Goal: Register for event/course

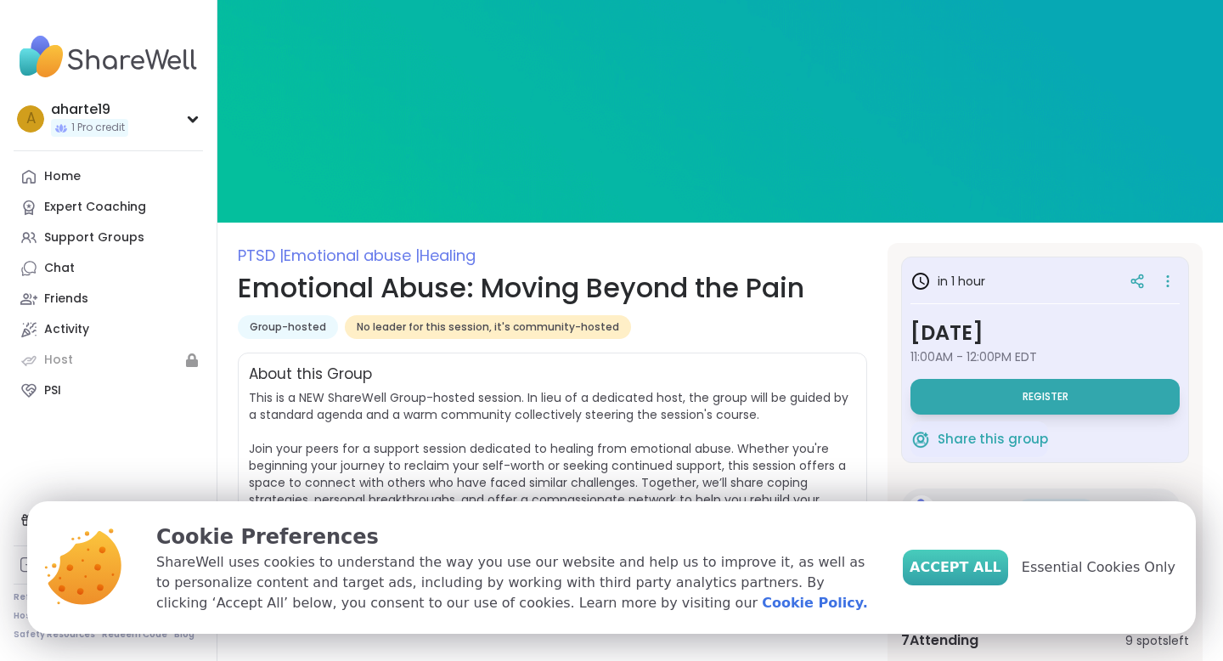
click at [1000, 568] on span "Accept All" at bounding box center [956, 567] width 92 height 20
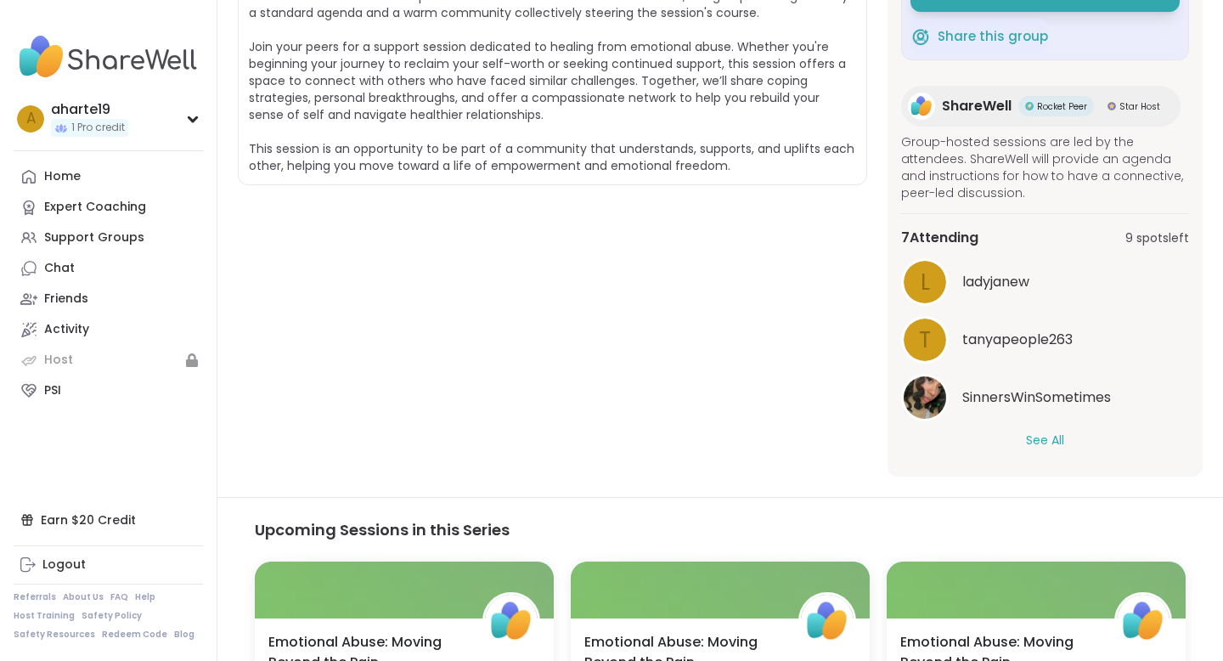
scroll to position [409, 0]
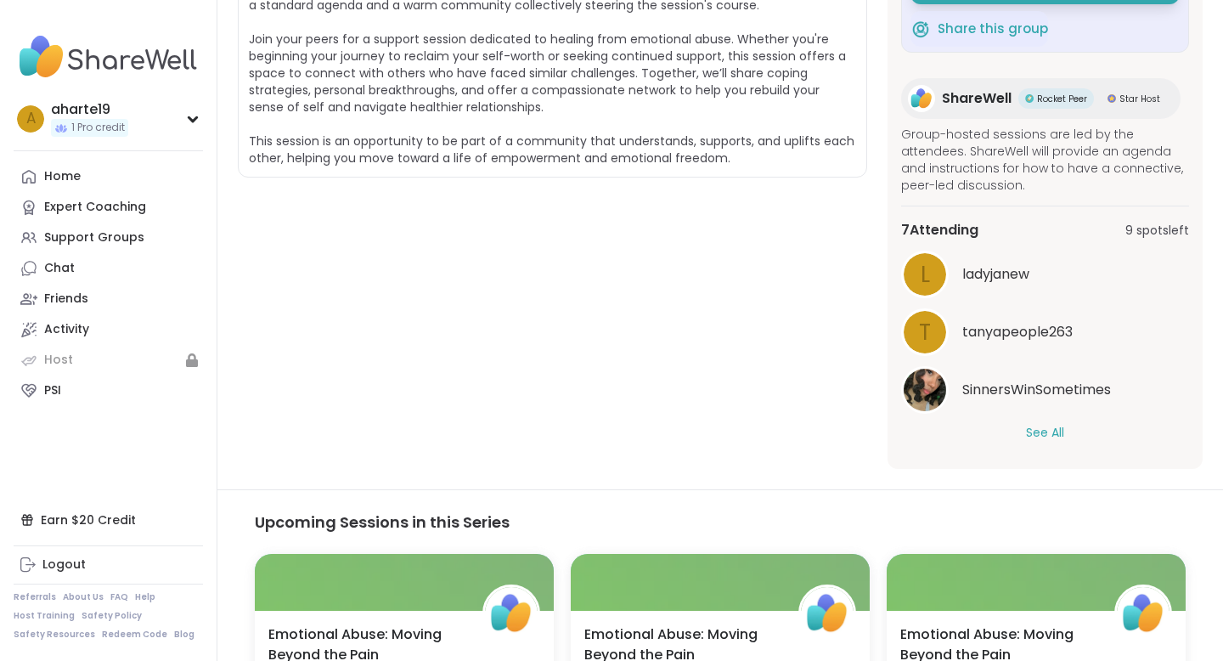
click at [1051, 429] on button "See All" at bounding box center [1045, 433] width 38 height 18
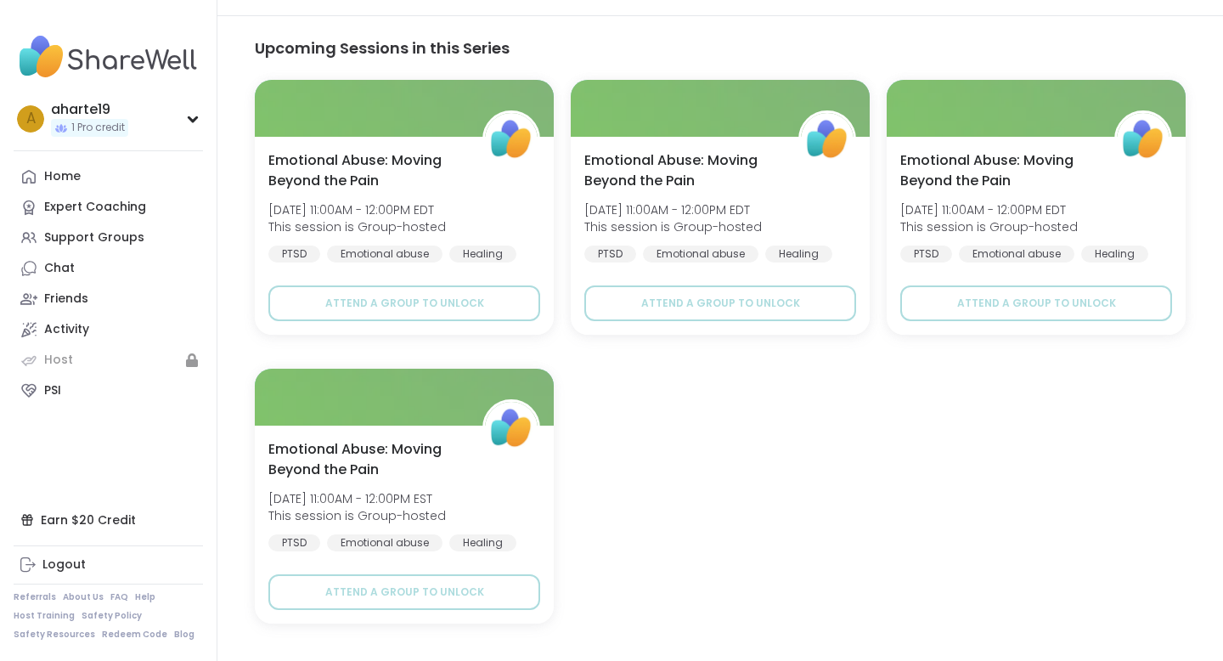
scroll to position [0, 0]
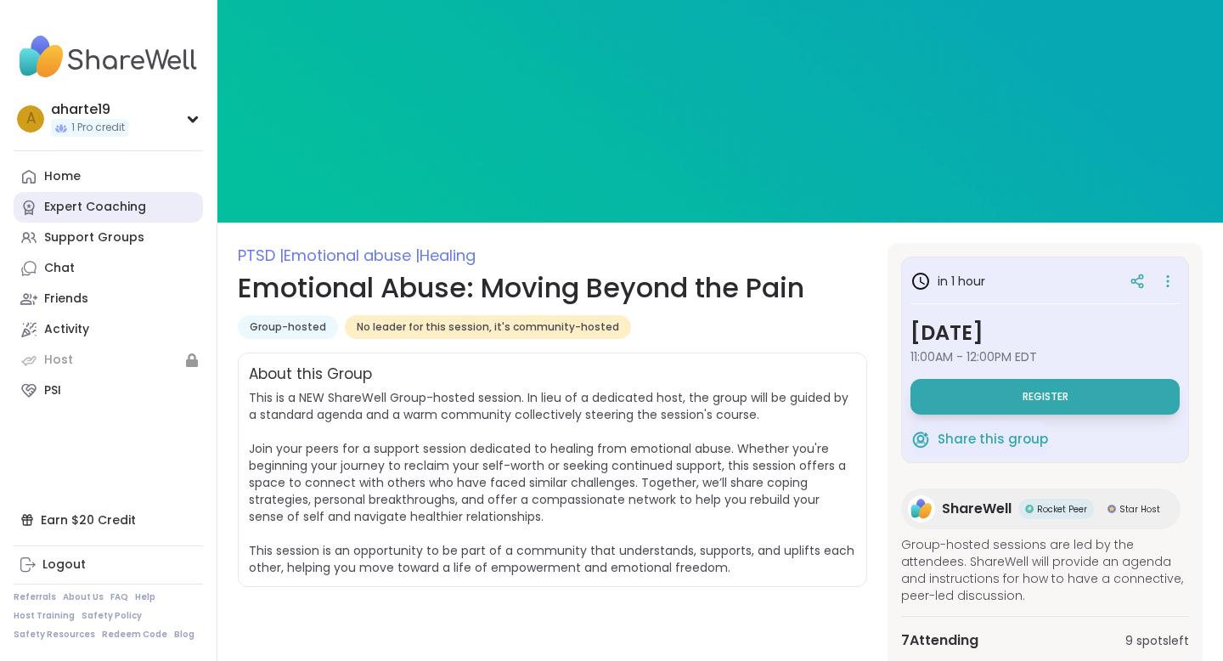
click at [86, 214] on div "Expert Coaching" at bounding box center [95, 207] width 102 height 17
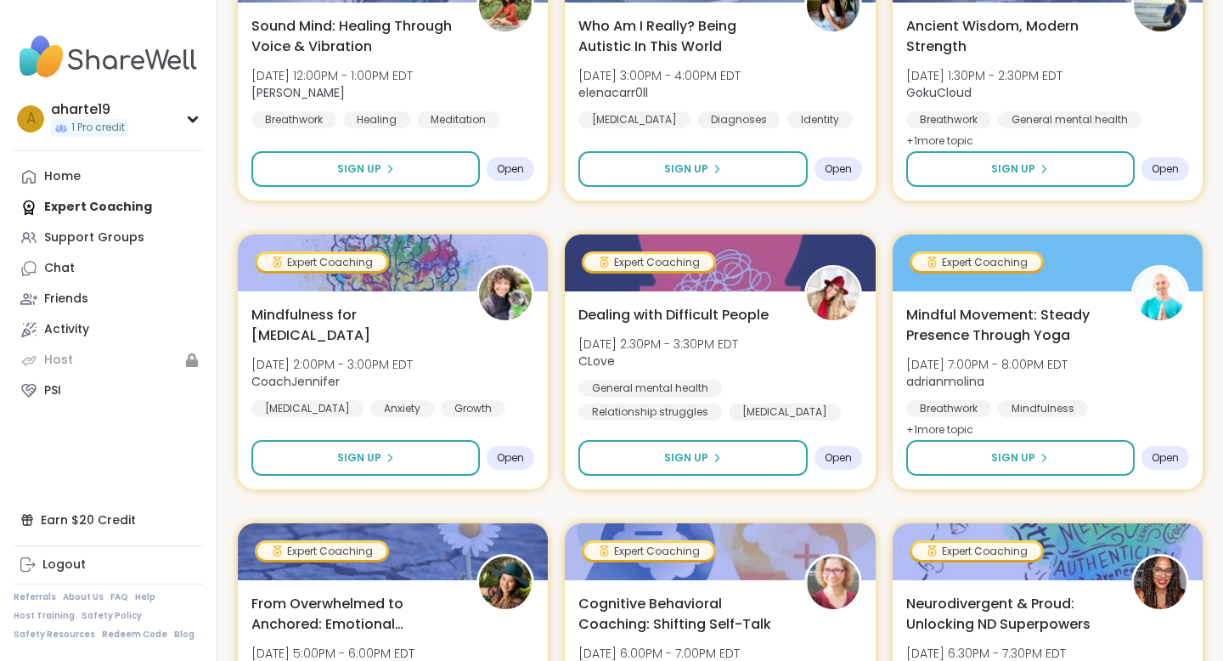
scroll to position [395, 0]
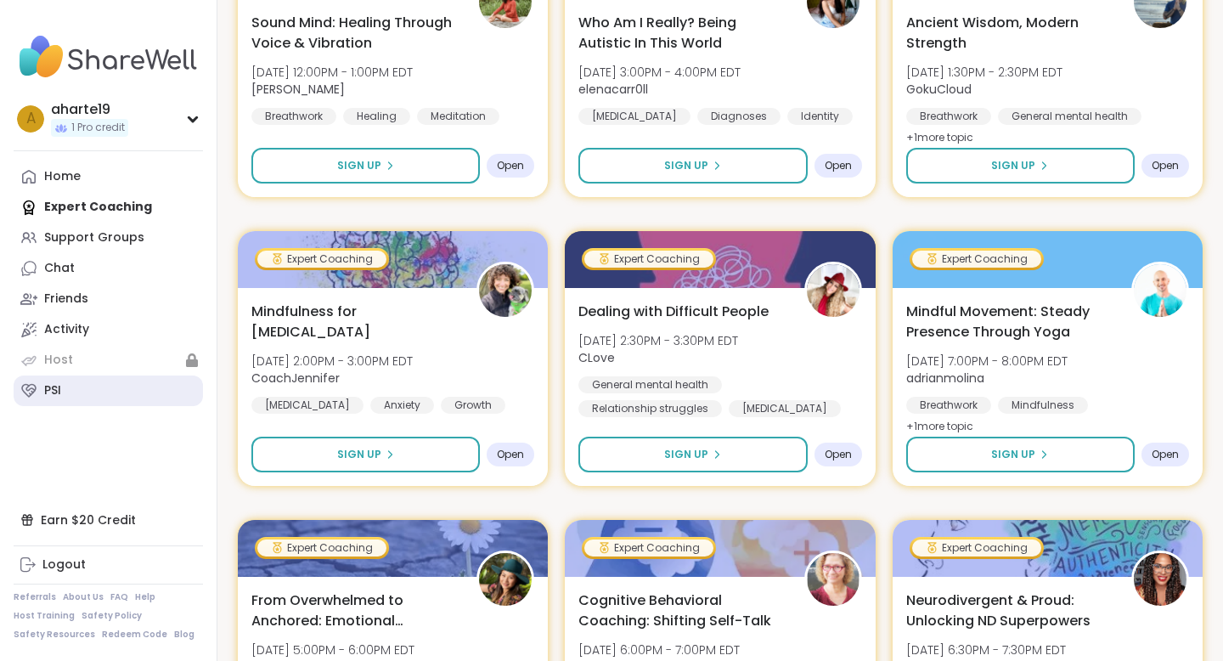
click at [42, 392] on link "PSI" at bounding box center [108, 390] width 189 height 31
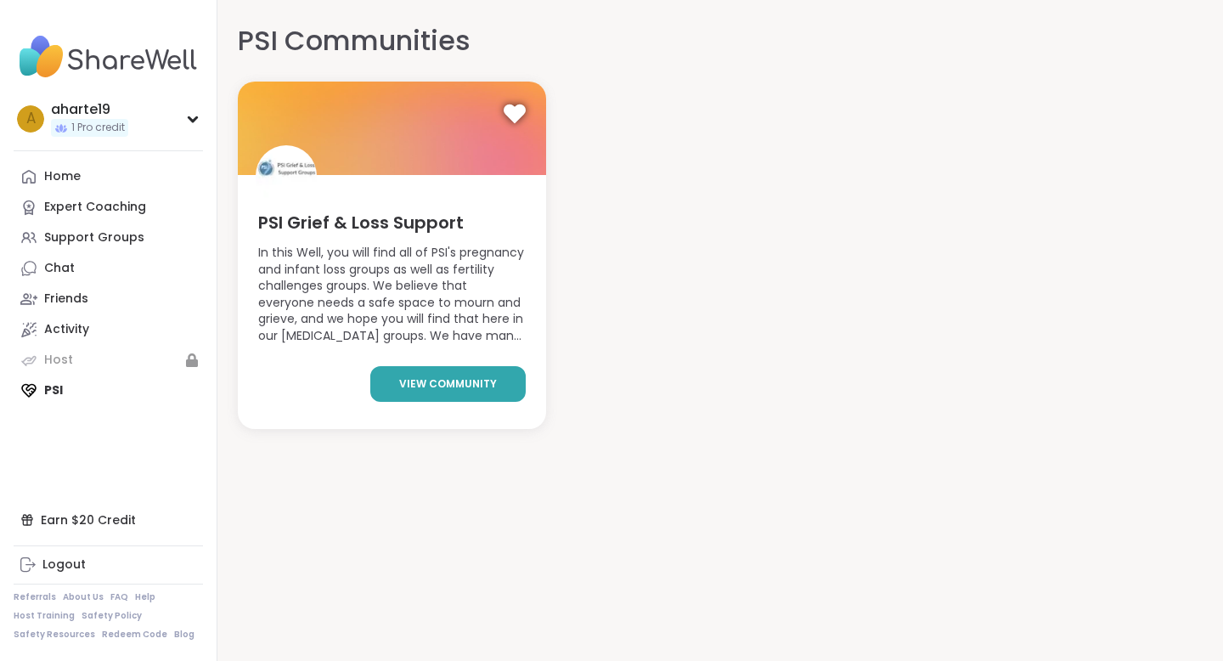
click at [437, 386] on span "view community" at bounding box center [448, 383] width 98 height 15
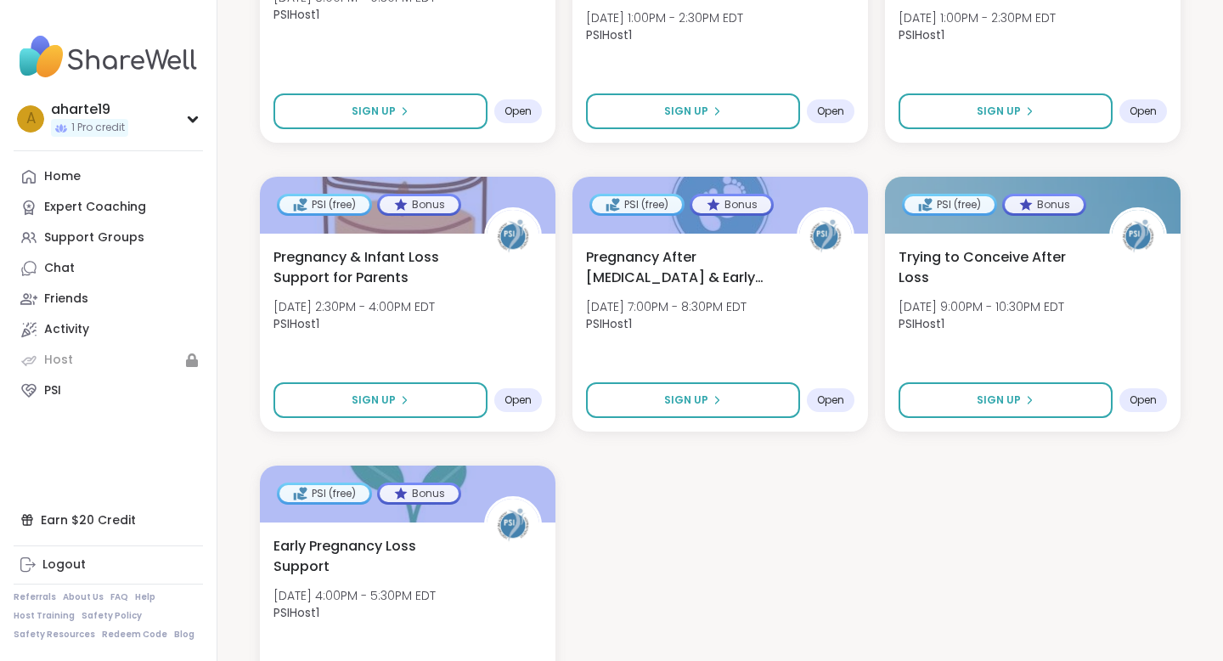
scroll to position [2288, 0]
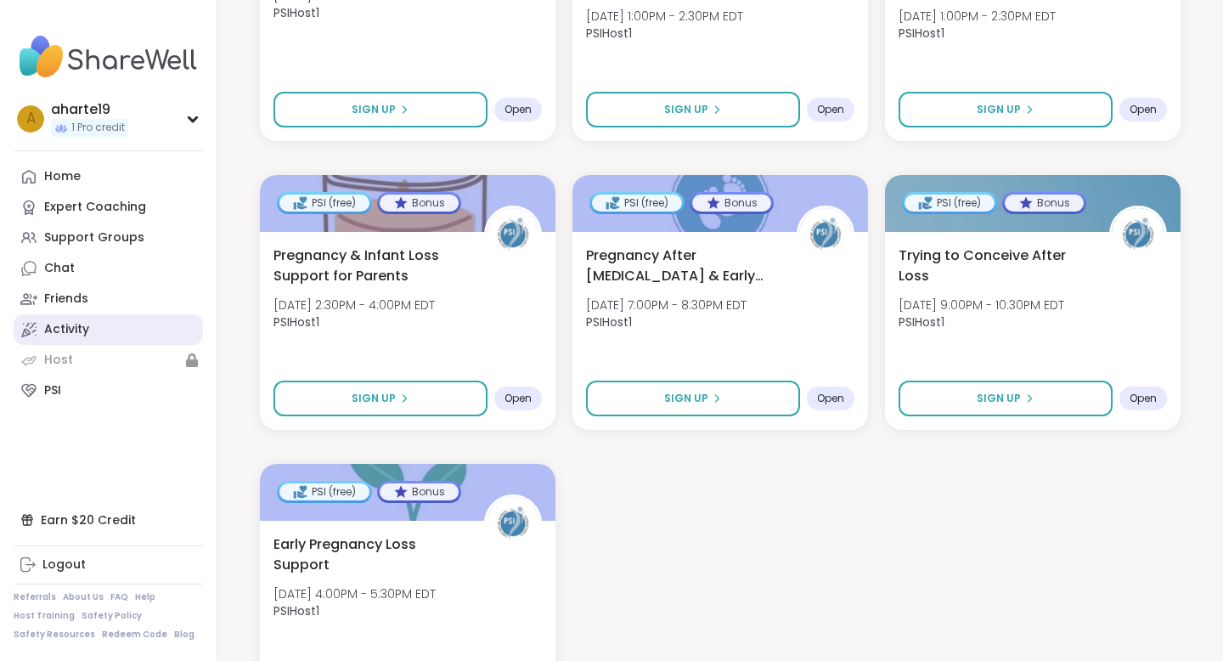
click at [62, 324] on div "Activity" at bounding box center [66, 329] width 45 height 17
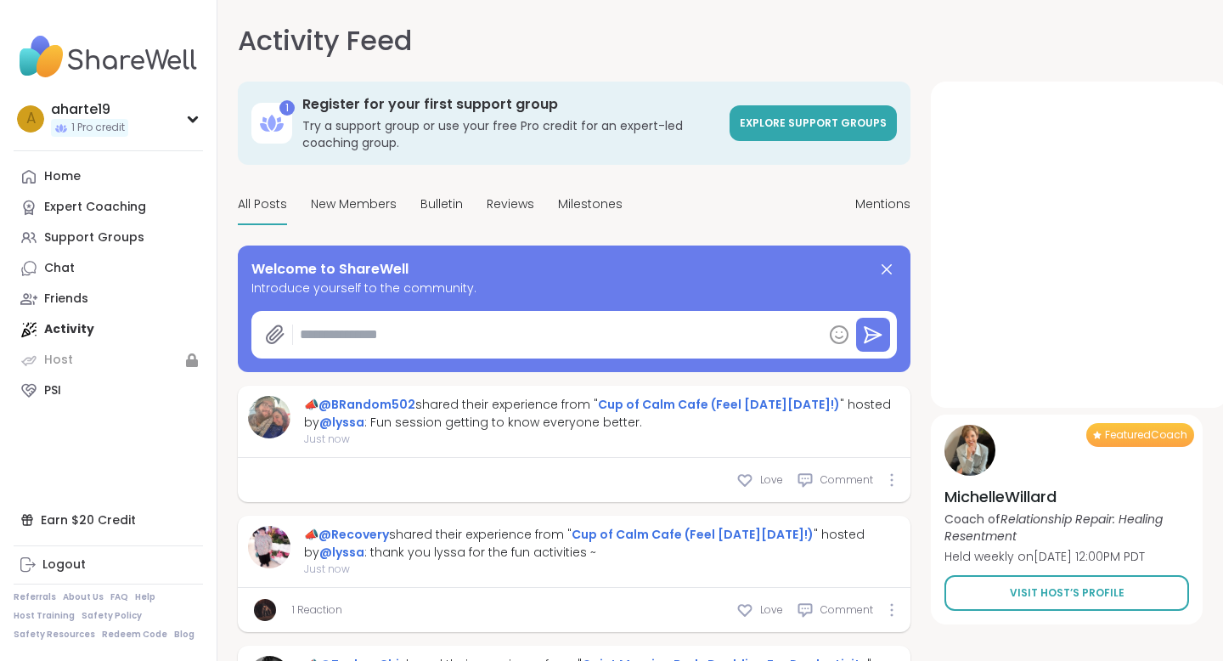
type textarea "*"
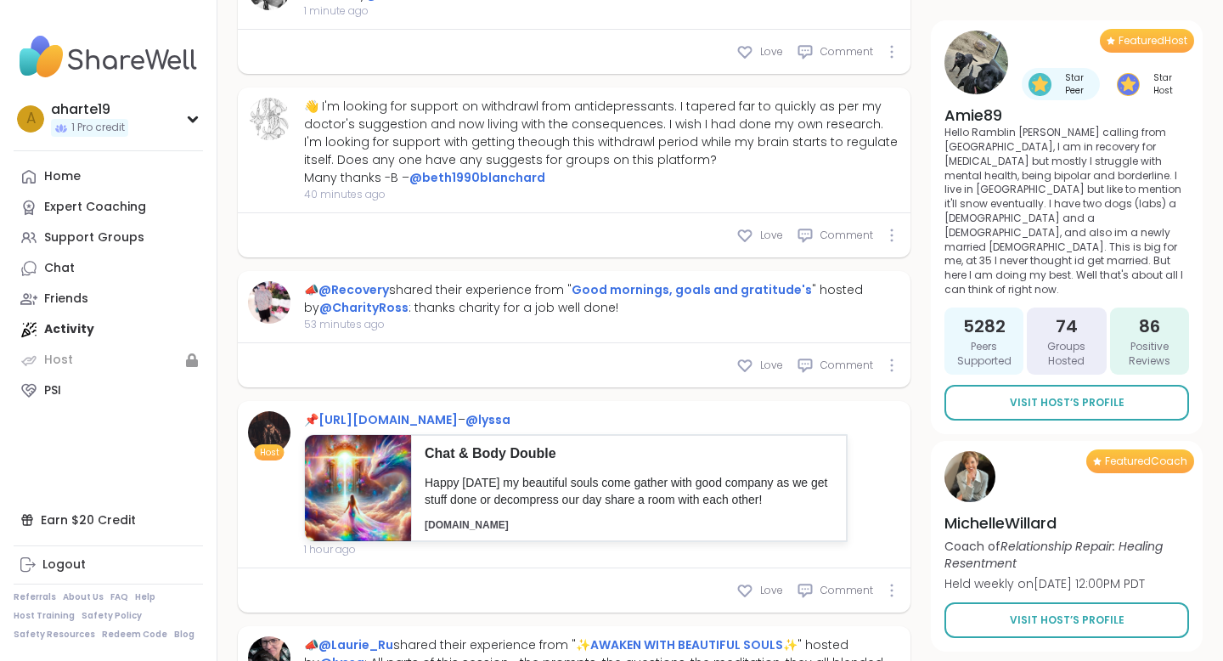
scroll to position [1027, 0]
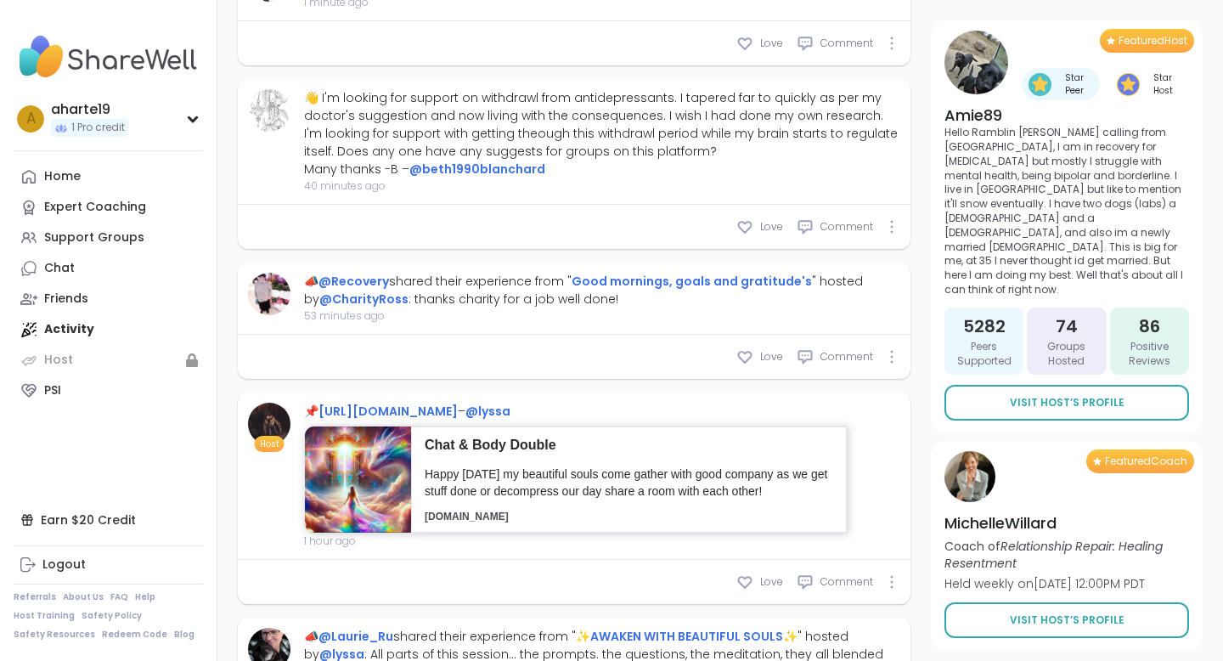
click at [586, 464] on header "Chat & Body Double" at bounding box center [629, 451] width 409 height 31
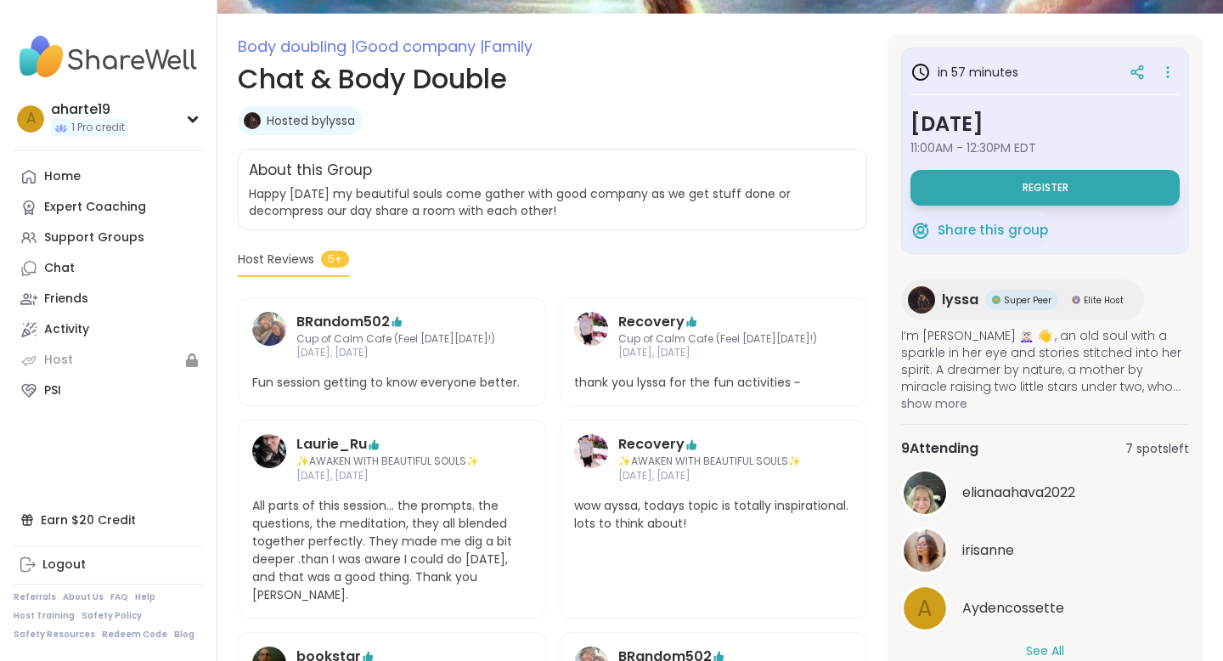
scroll to position [213, 0]
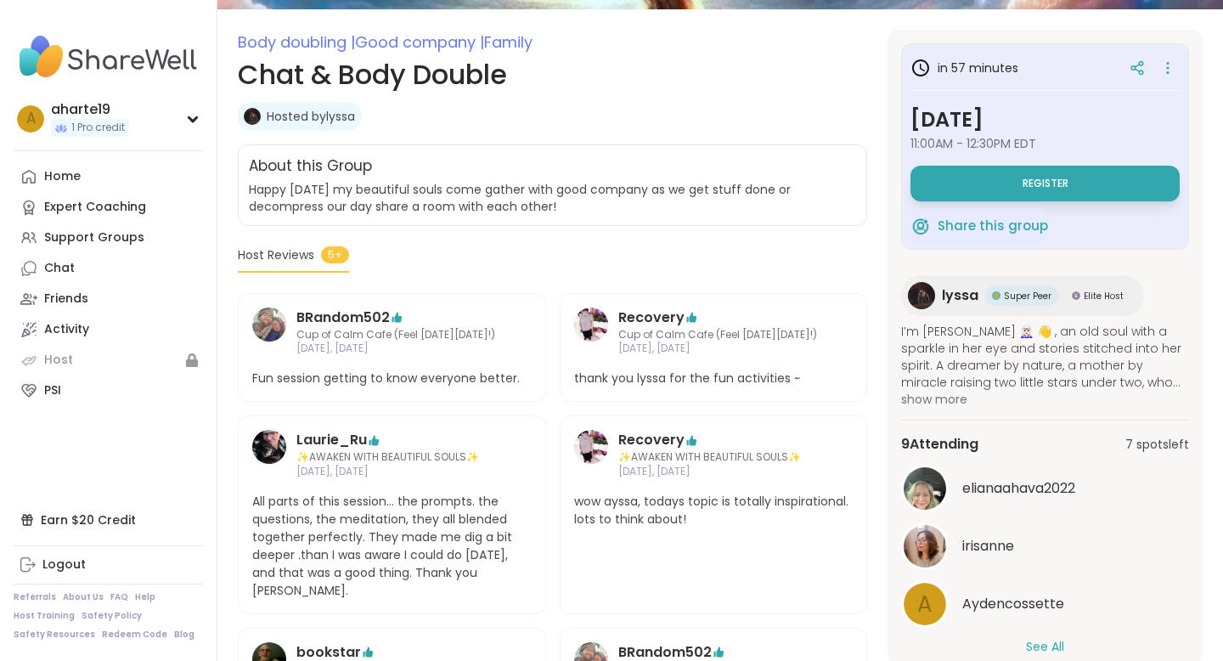
click at [935, 402] on span "show more" at bounding box center [1045, 399] width 288 height 17
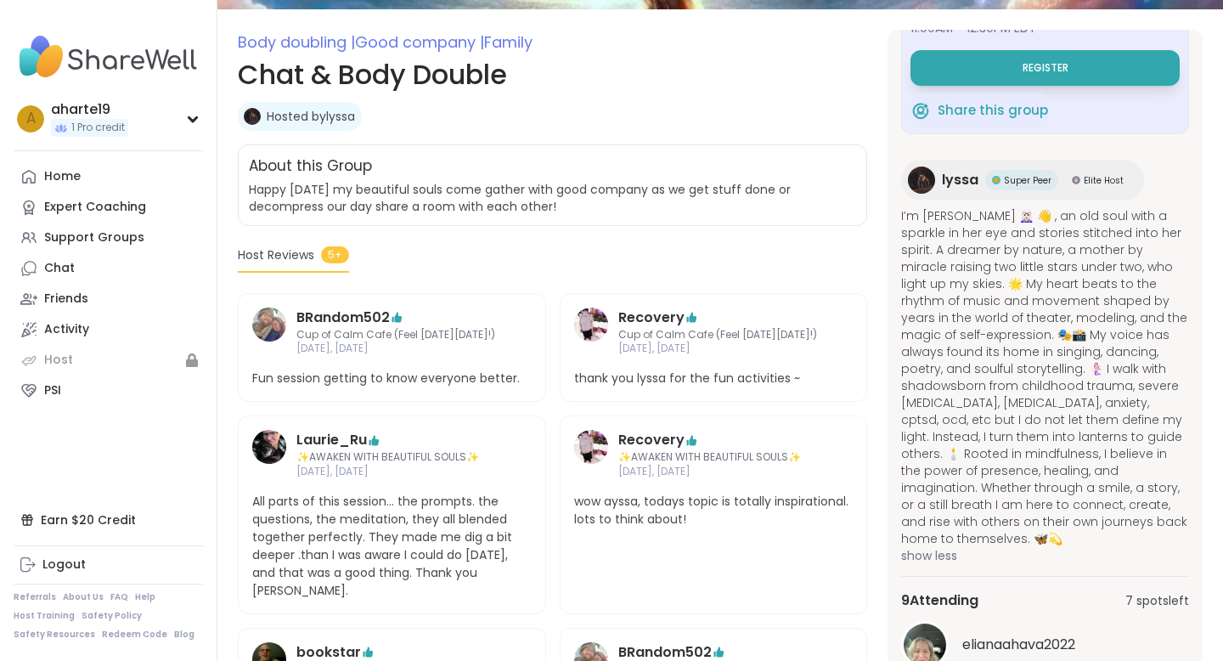
scroll to position [120, 0]
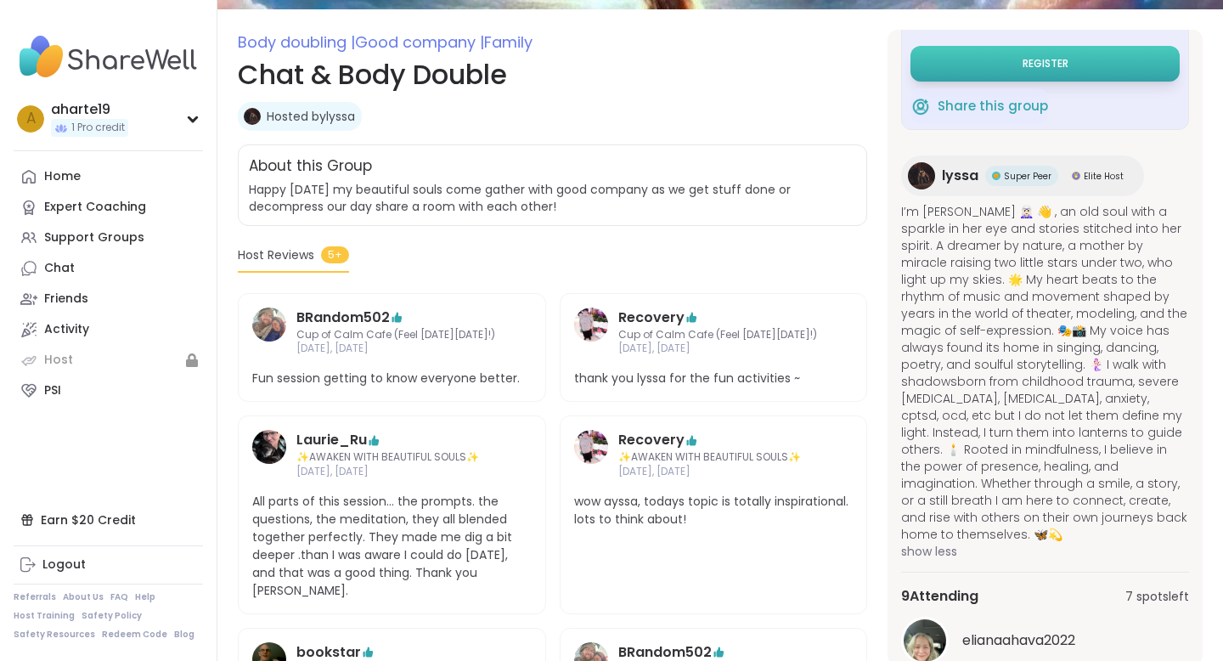
click at [1052, 65] on span "Register" at bounding box center [1046, 64] width 46 height 14
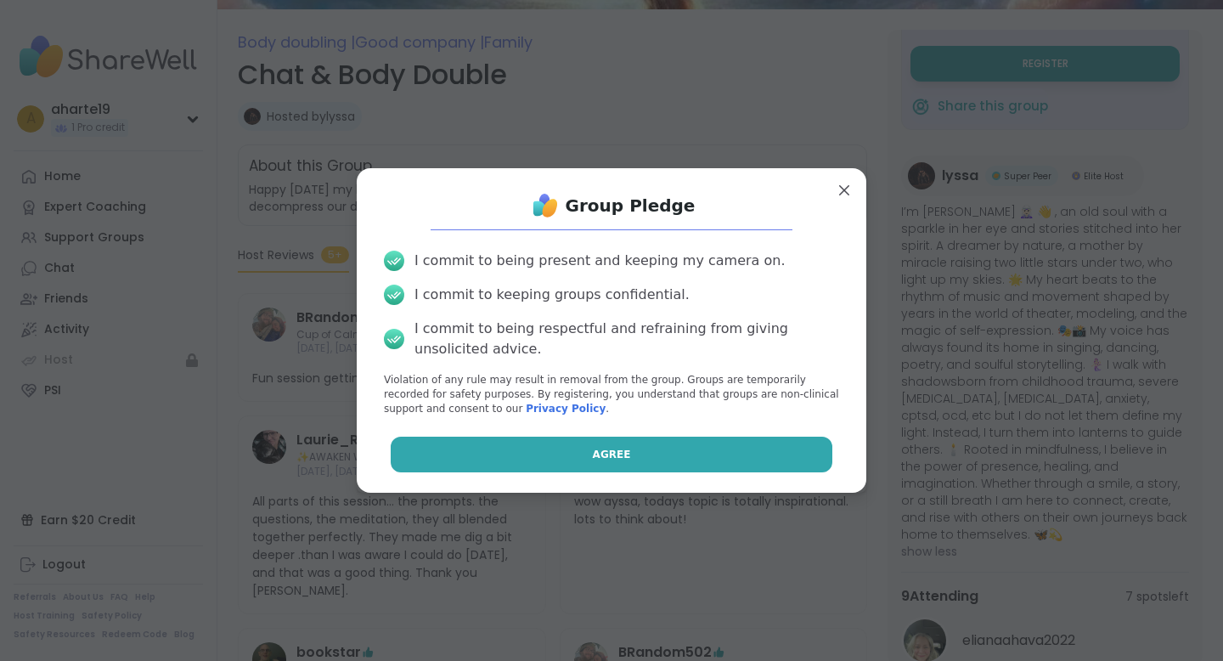
click at [643, 460] on button "Agree" at bounding box center [612, 455] width 443 height 36
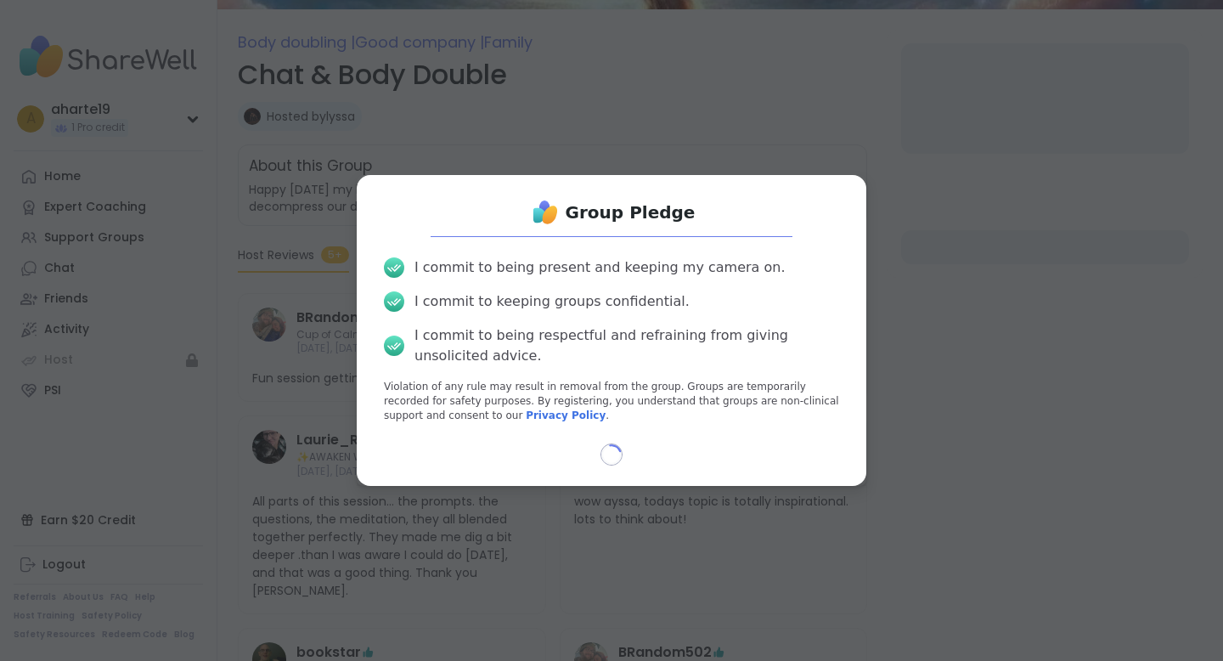
select select "**"
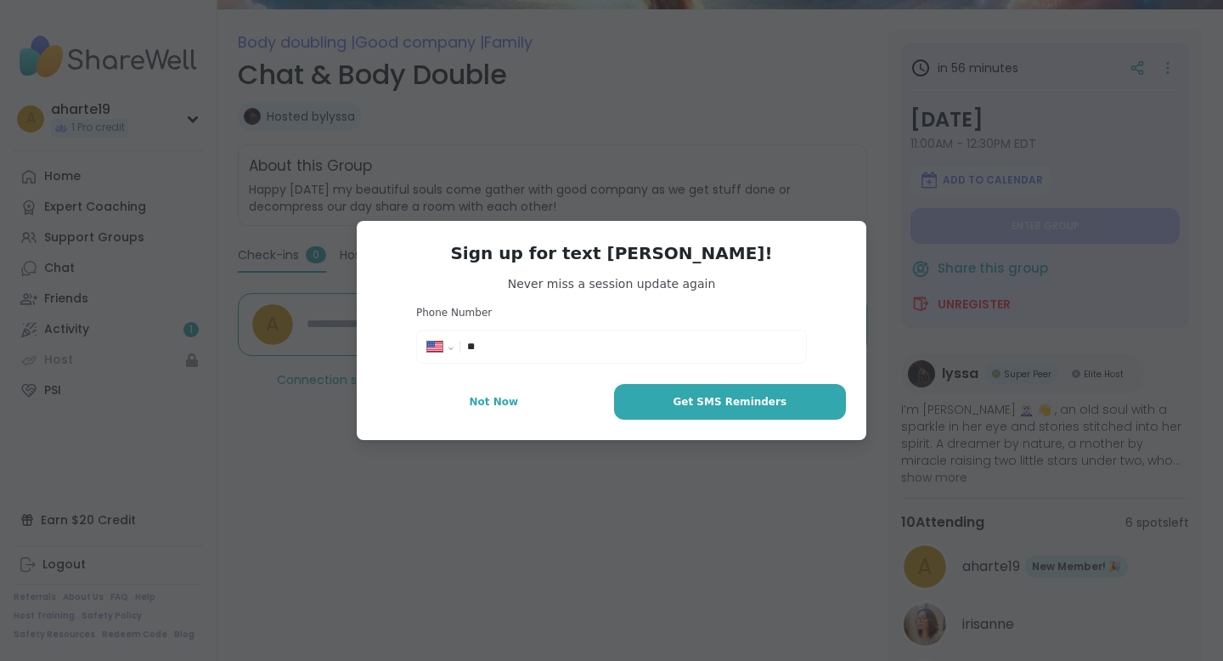
type textarea "*"
click at [601, 349] on input "**" at bounding box center [631, 346] width 329 height 17
type input "**********"
click at [777, 406] on span "Get SMS Reminders" at bounding box center [730, 401] width 114 height 15
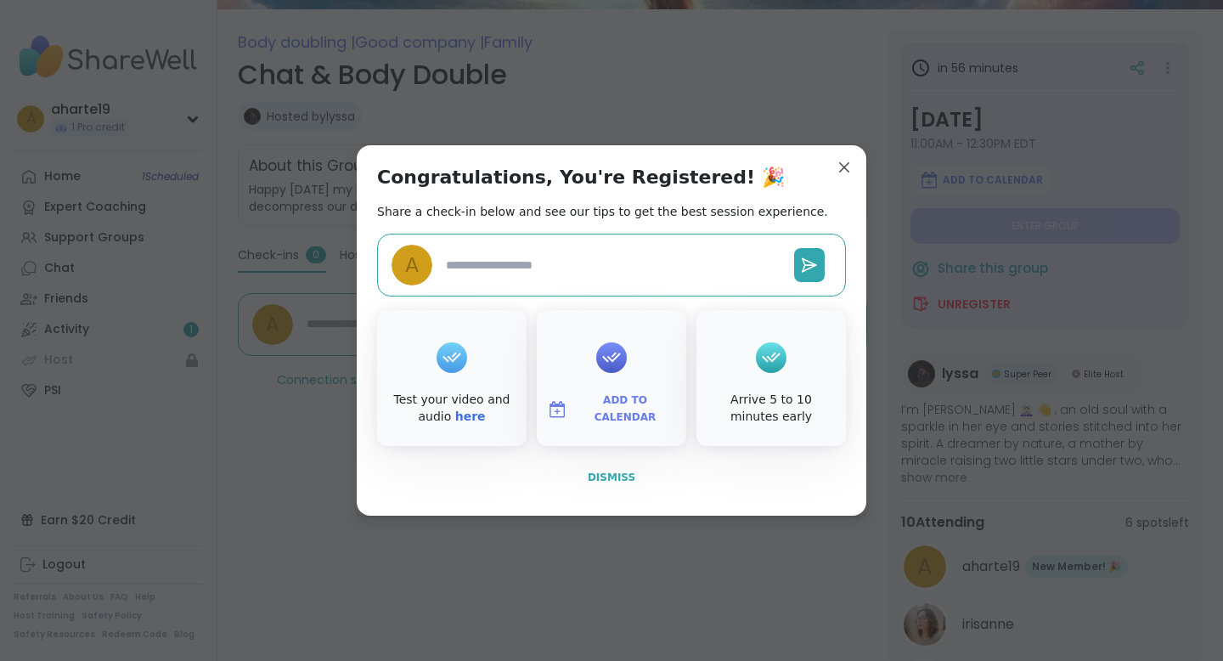
click at [606, 473] on span "Dismiss" at bounding box center [612, 477] width 48 height 12
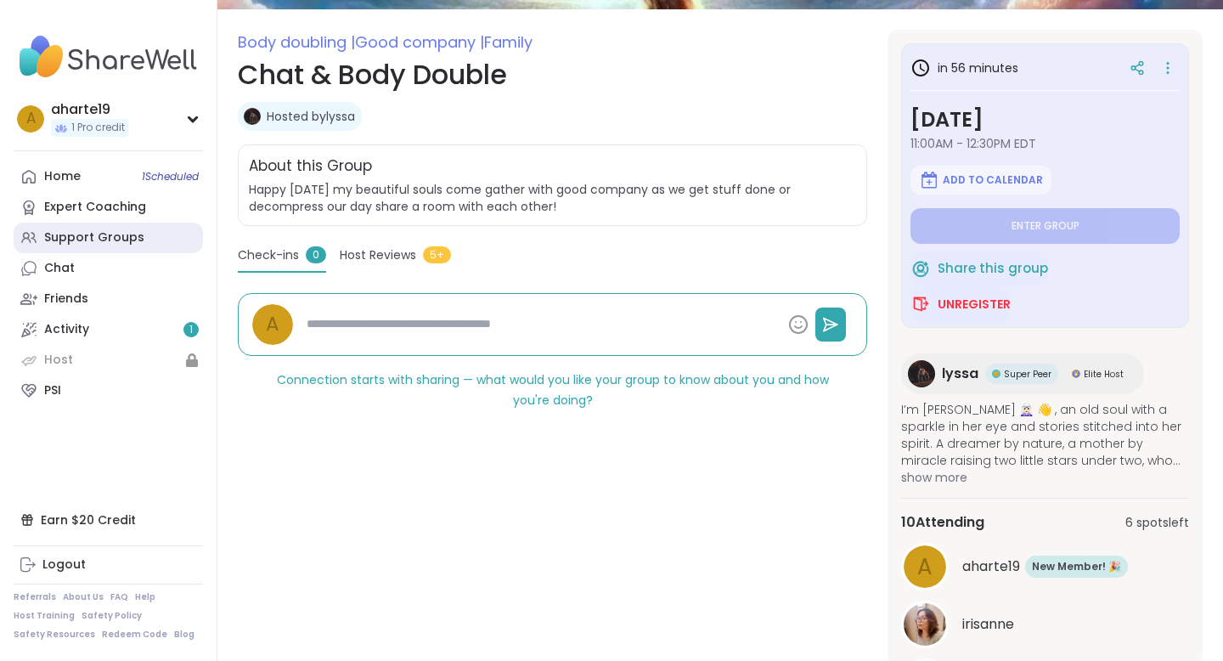
click at [101, 234] on div "Support Groups" at bounding box center [94, 237] width 100 height 17
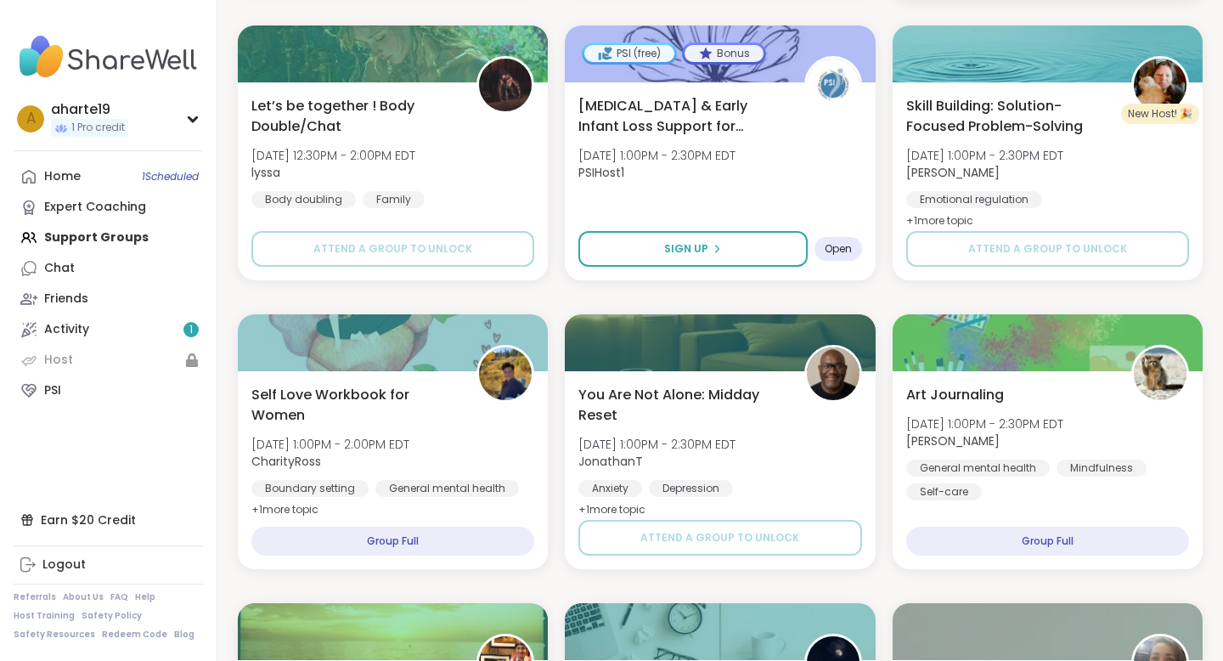
scroll to position [1439, 0]
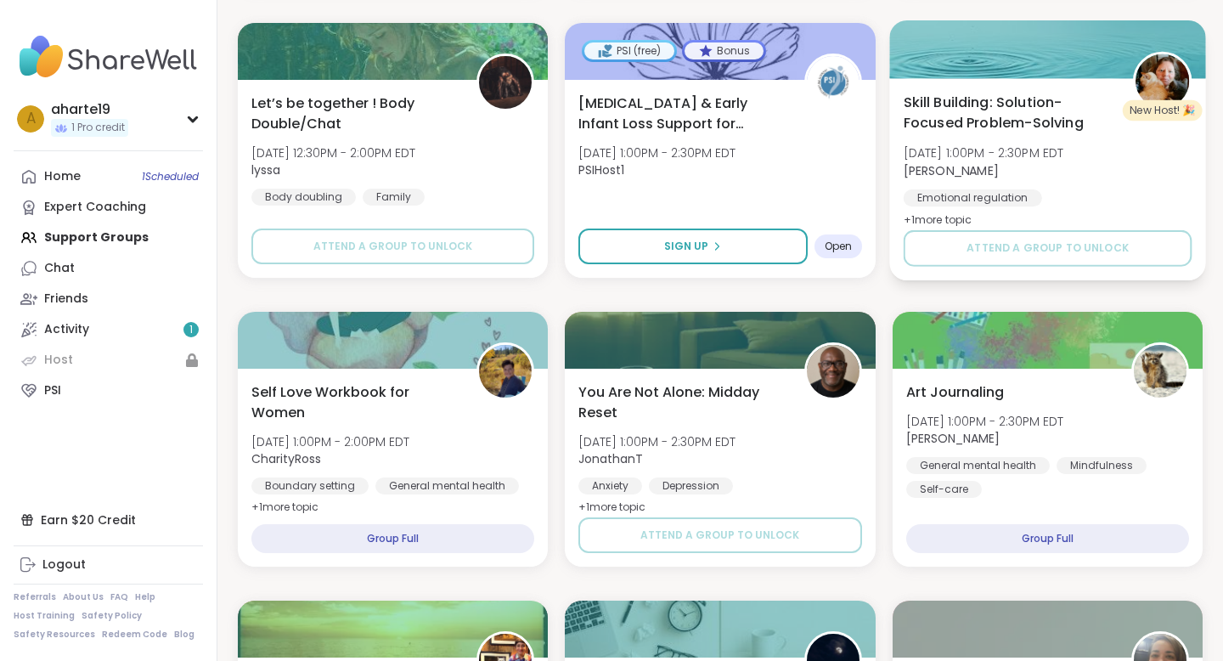
click at [1000, 109] on span "Skill Building: Solution-Focused Problem-Solving" at bounding box center [1008, 113] width 211 height 42
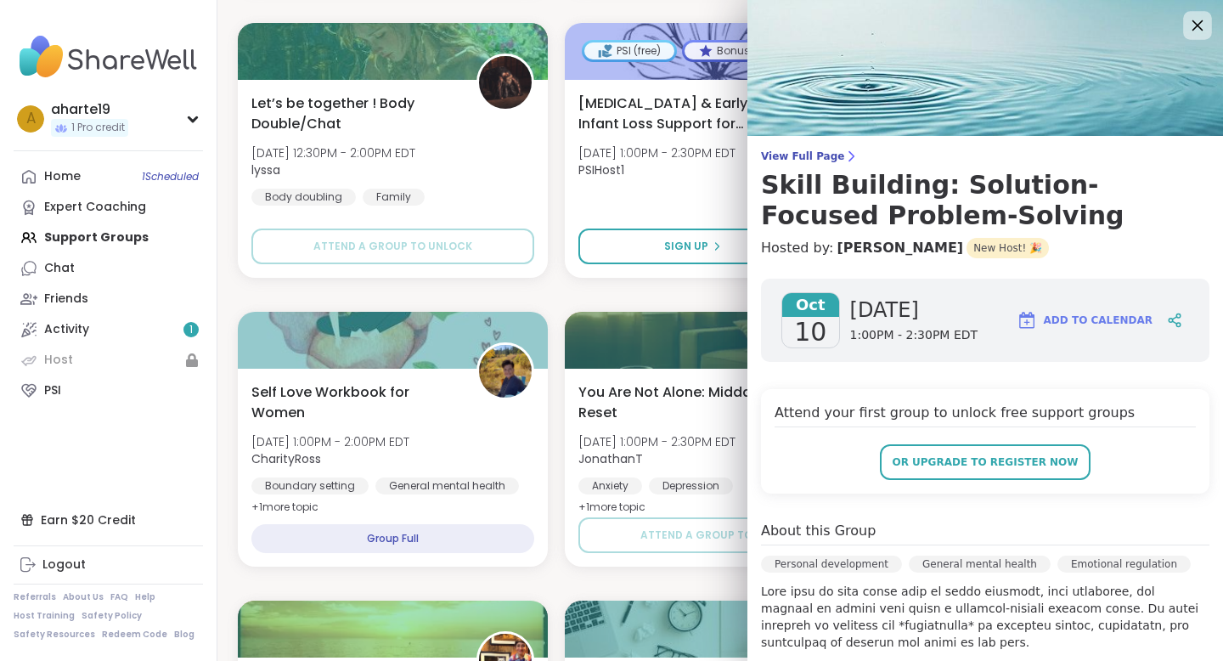
click at [1199, 14] on icon at bounding box center [1197, 24] width 21 height 21
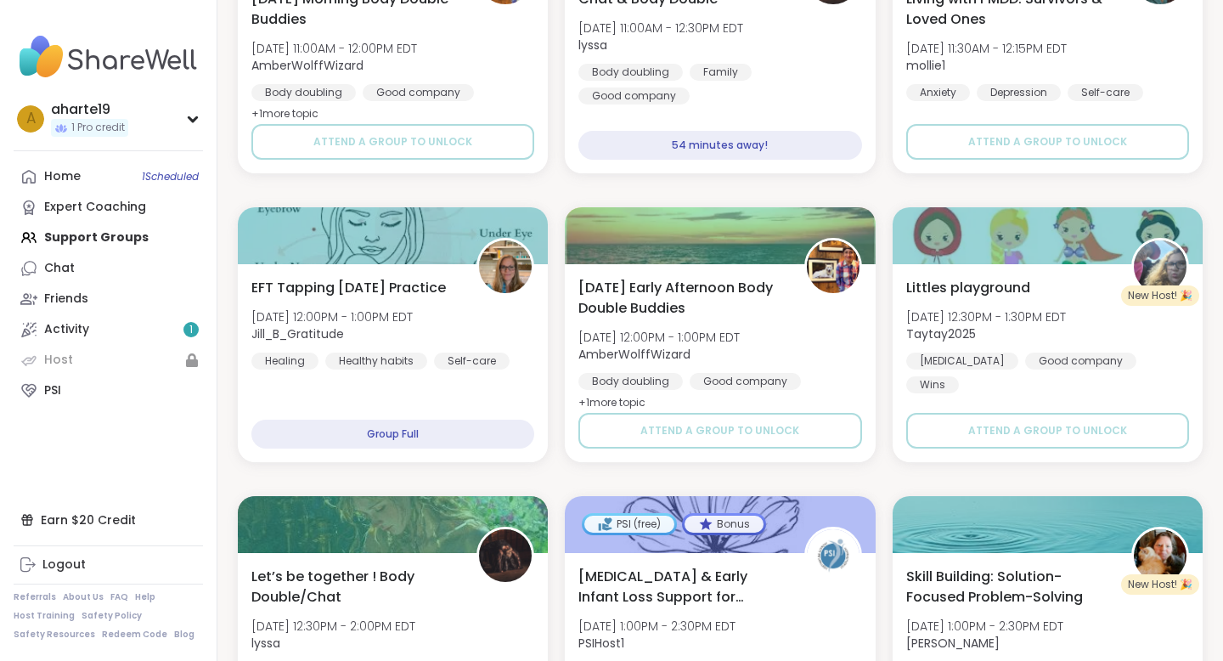
scroll to position [965, 0]
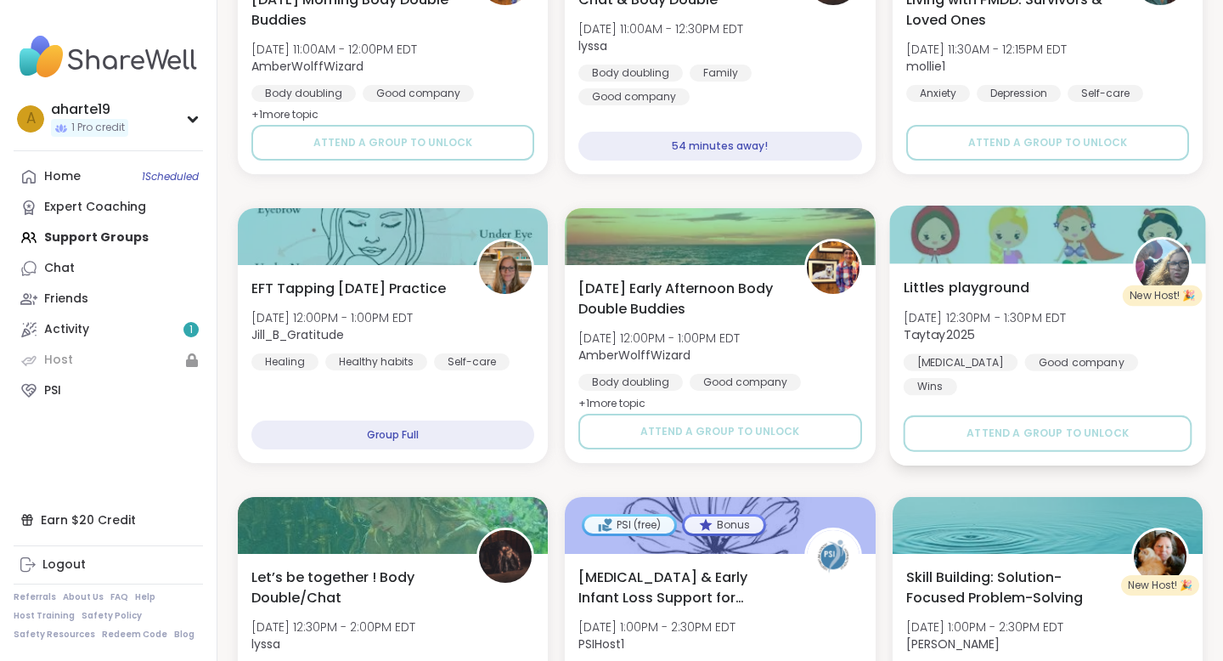
click at [1003, 309] on span "[DATE] 12:30PM - 1:30PM EDT" at bounding box center [984, 316] width 163 height 17
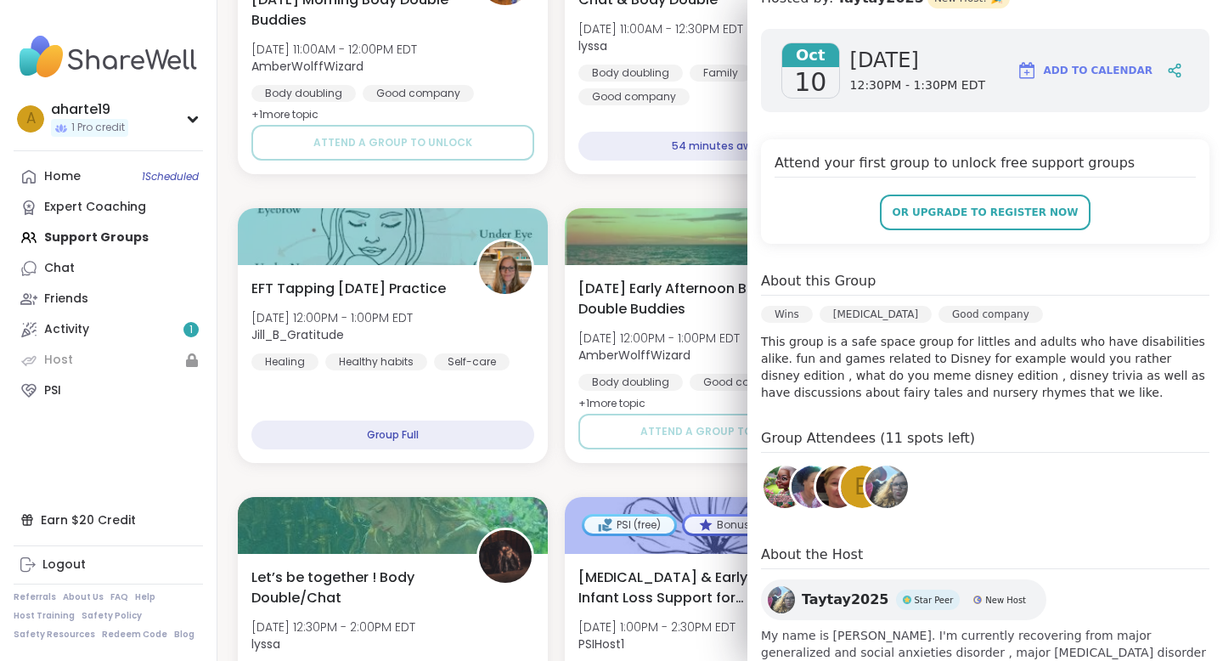
scroll to position [0, 0]
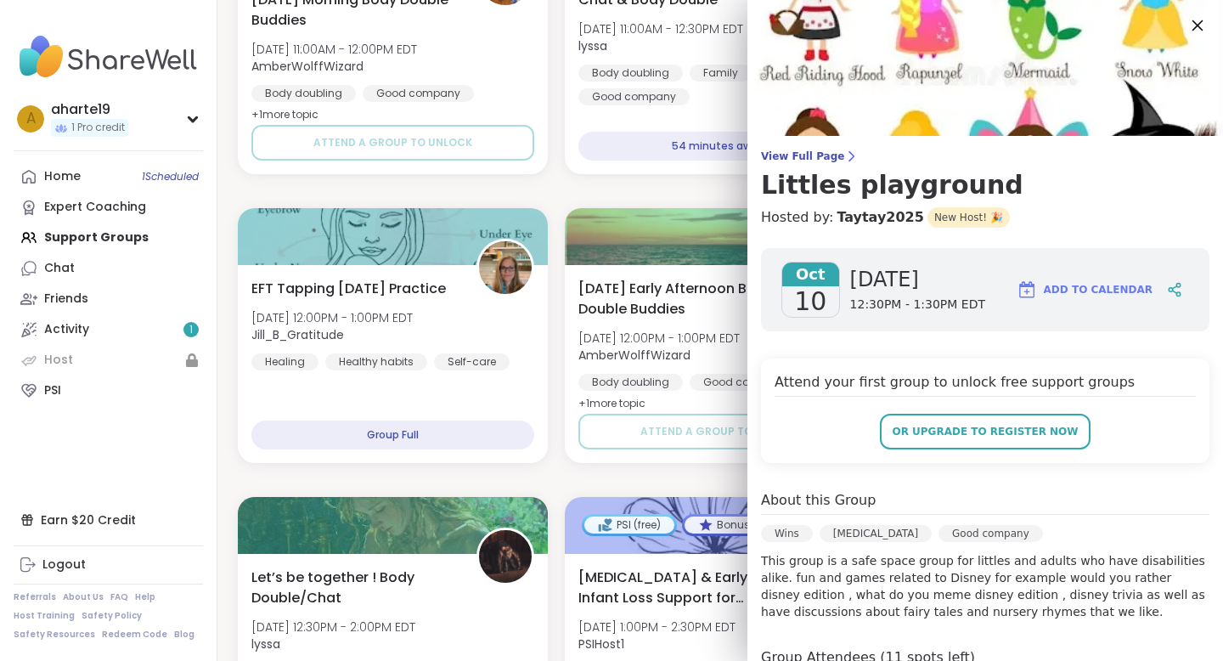
click at [1196, 19] on icon at bounding box center [1197, 24] width 21 height 21
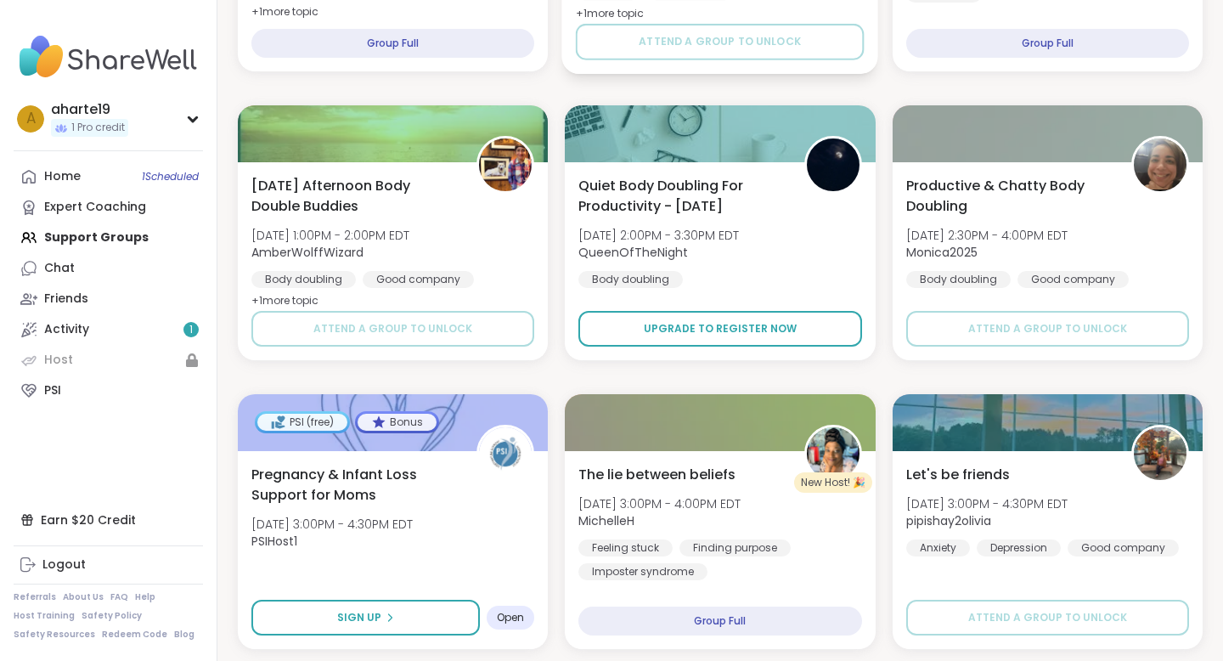
scroll to position [1948, 0]
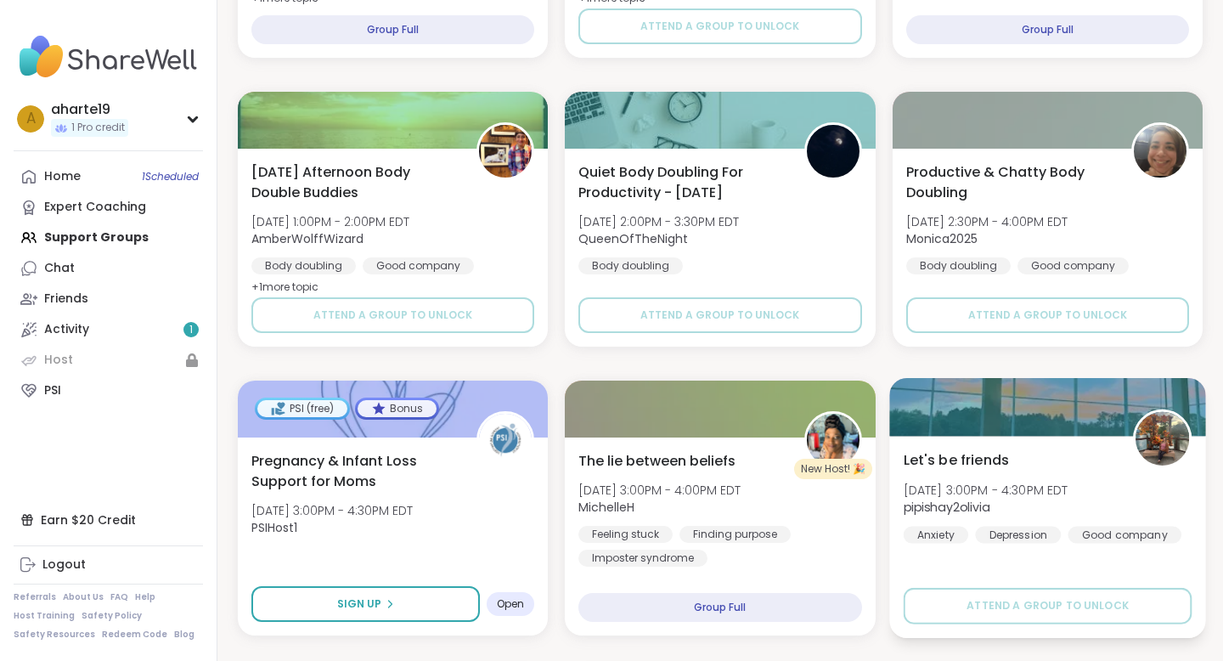
click at [1026, 491] on span "[DATE] 3:00PM - 4:30PM EDT" at bounding box center [985, 489] width 165 height 17
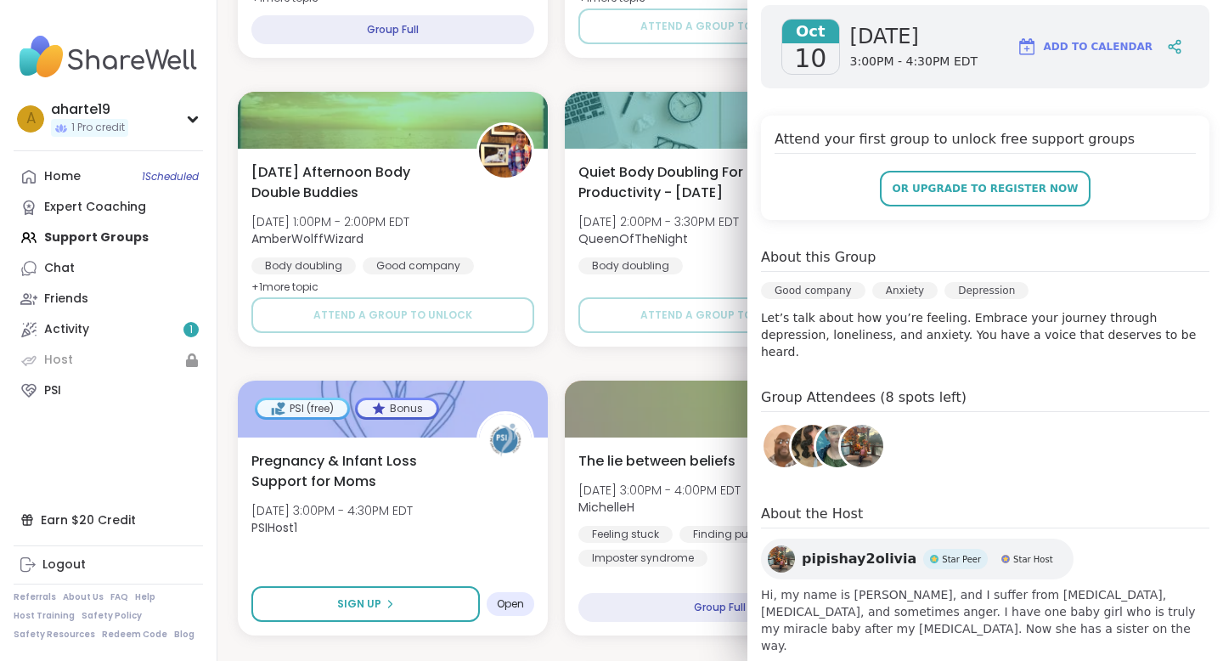
scroll to position [0, 0]
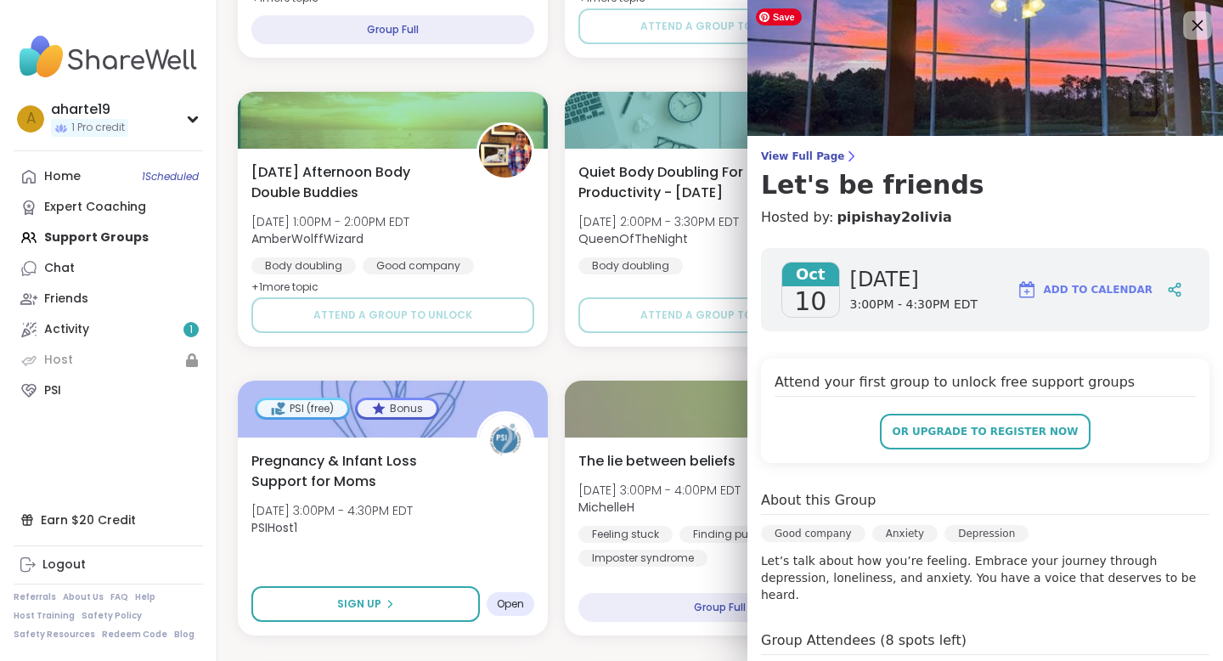
click at [1193, 25] on icon at bounding box center [1197, 24] width 21 height 21
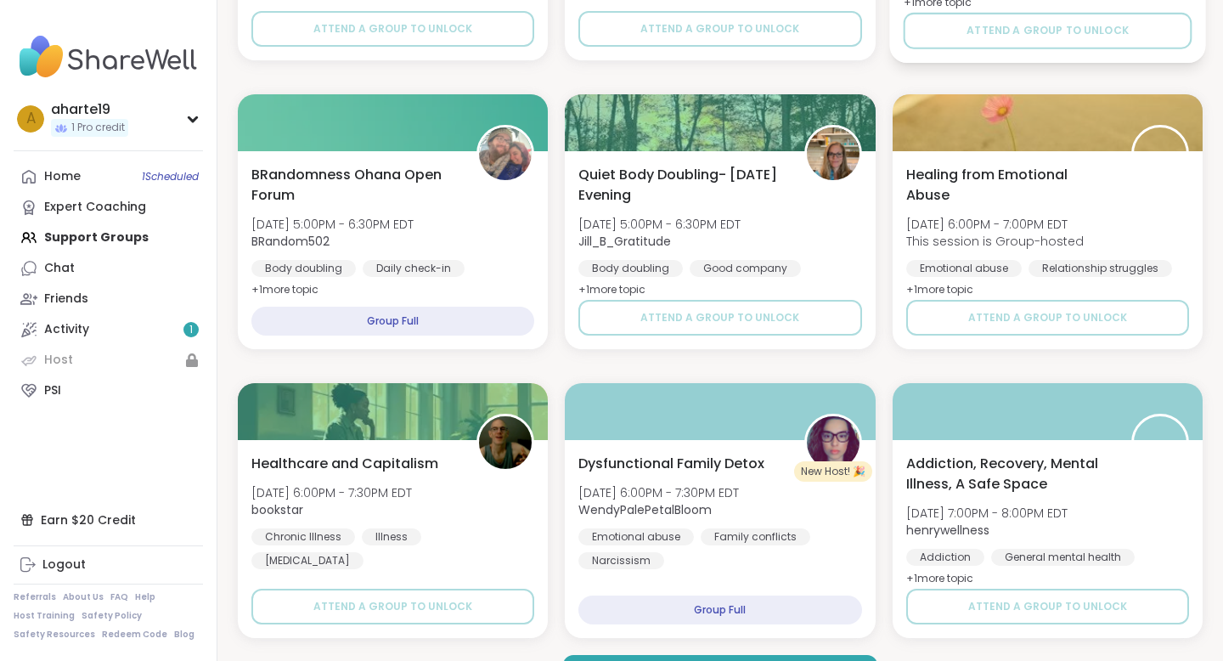
scroll to position [3147, 0]
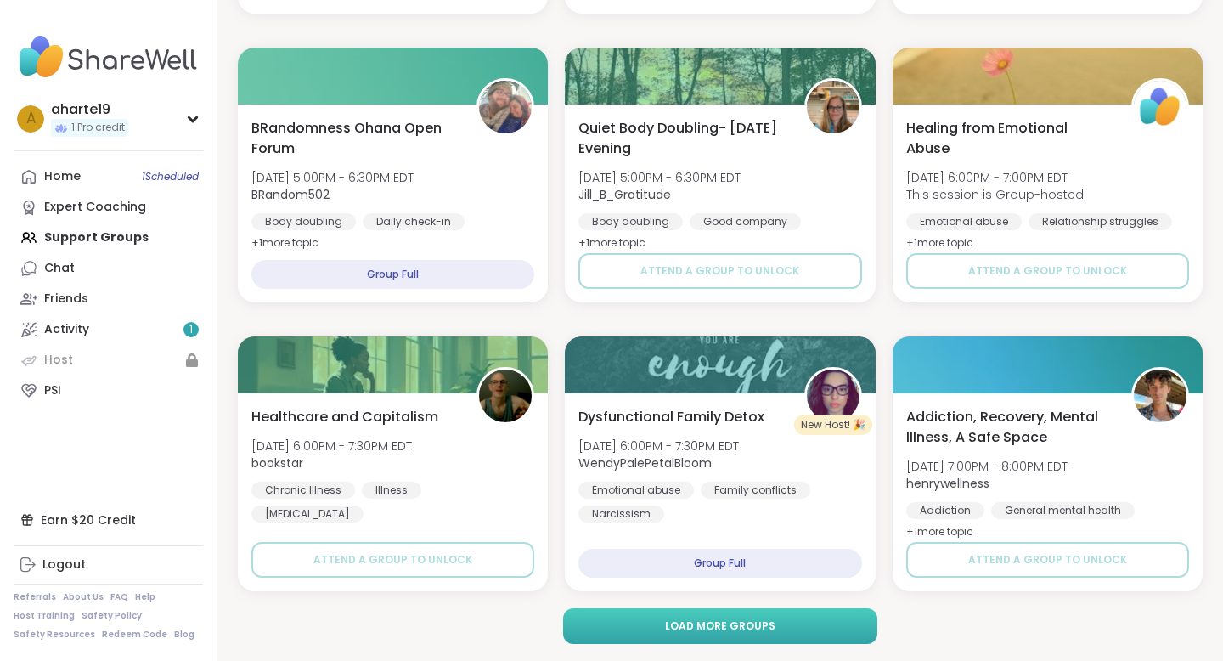
click at [762, 627] on span "Load more groups" at bounding box center [720, 625] width 110 height 15
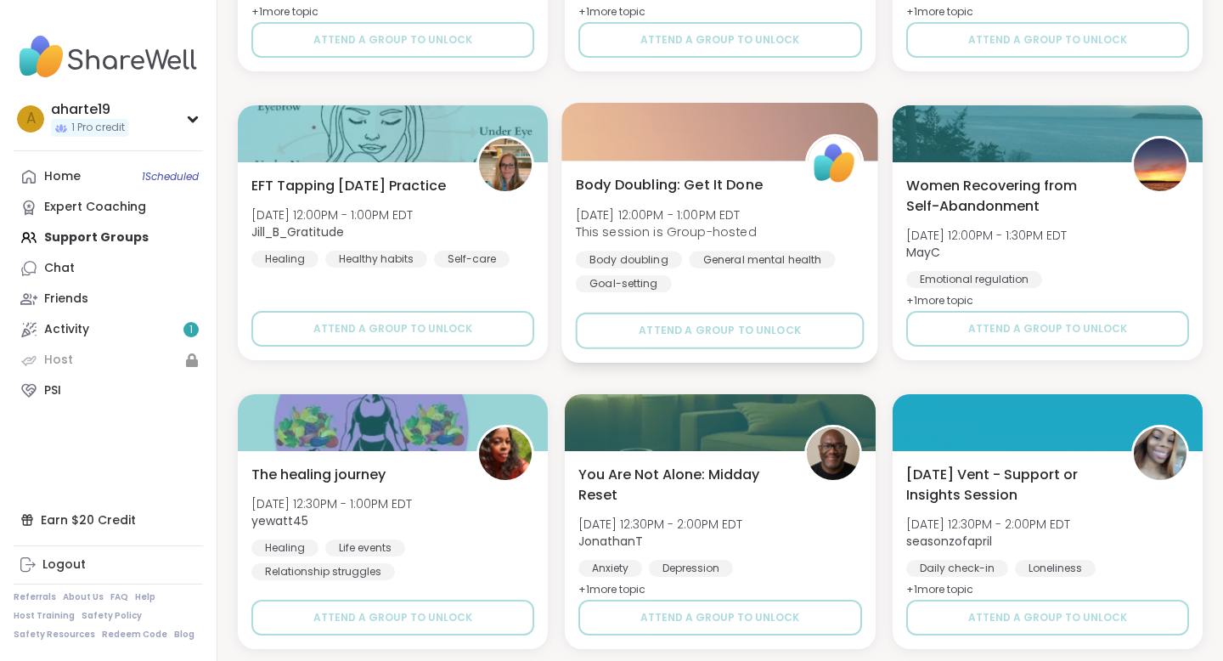
scroll to position [6613, 0]
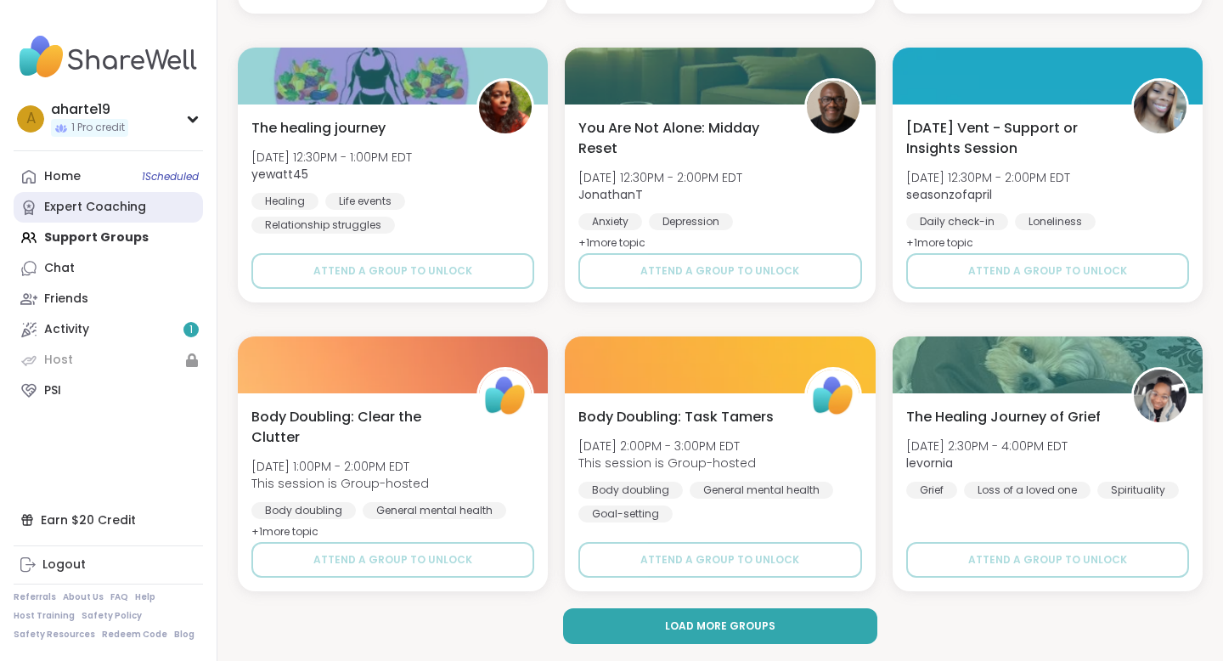
click at [70, 199] on div "Expert Coaching" at bounding box center [95, 207] width 102 height 17
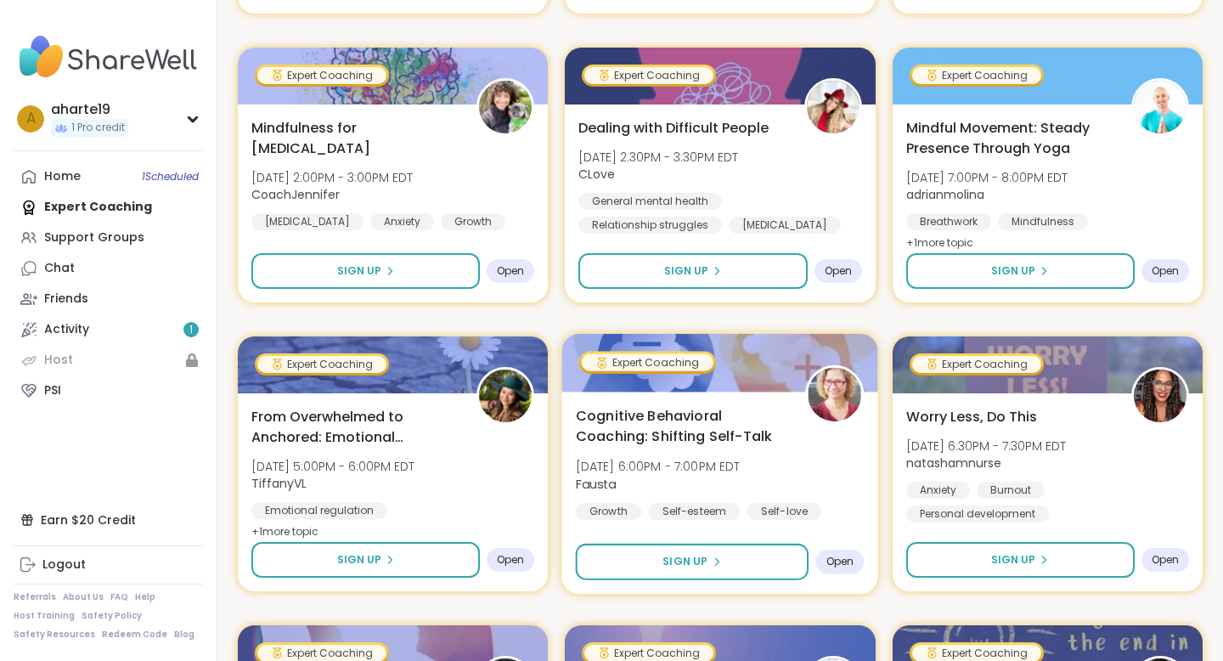
scroll to position [3178, 0]
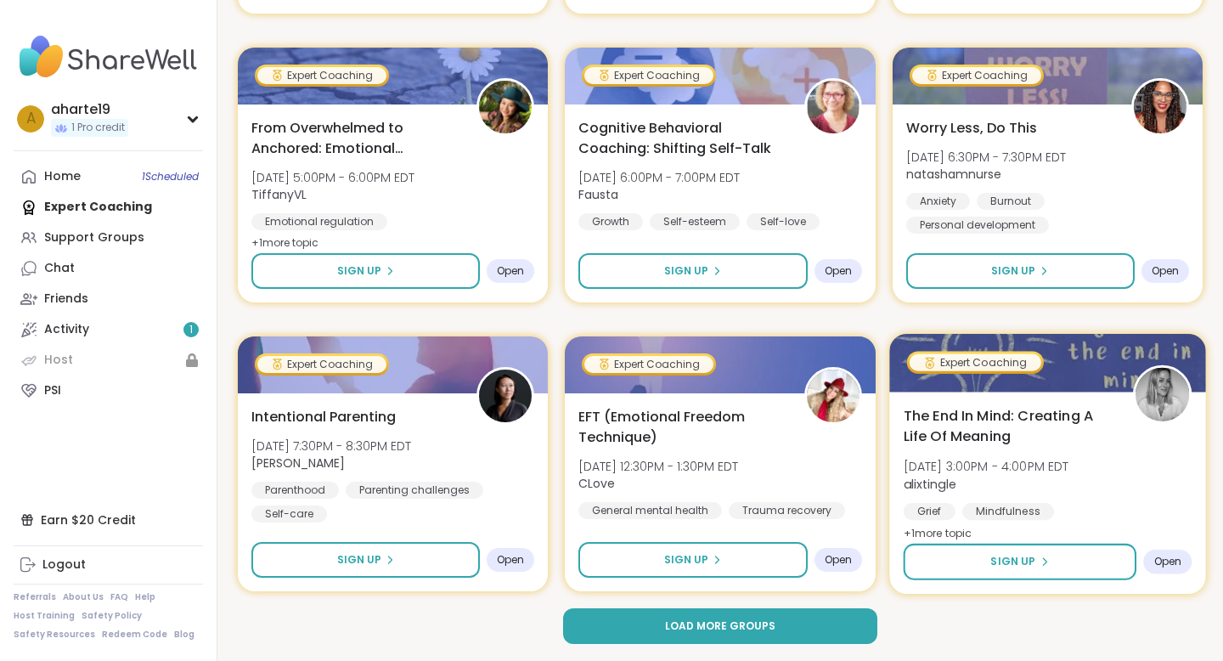
click at [1020, 427] on span "The End In Mind: Creating A Life Of Meaning" at bounding box center [1008, 426] width 211 height 42
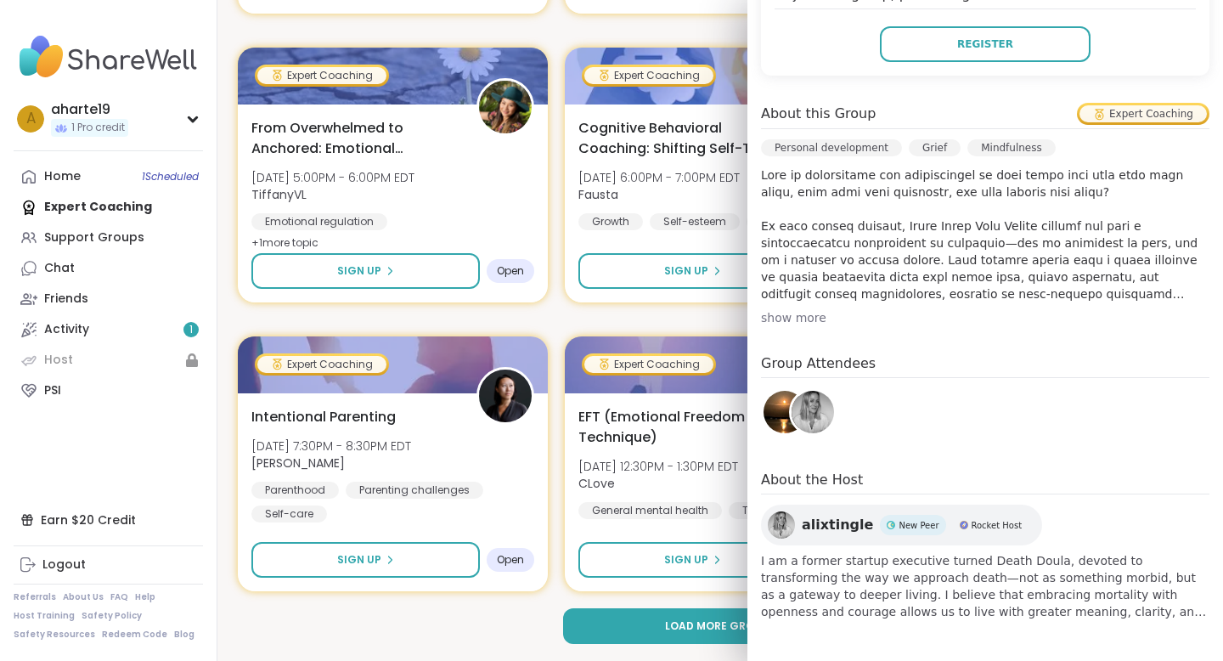
scroll to position [0, 0]
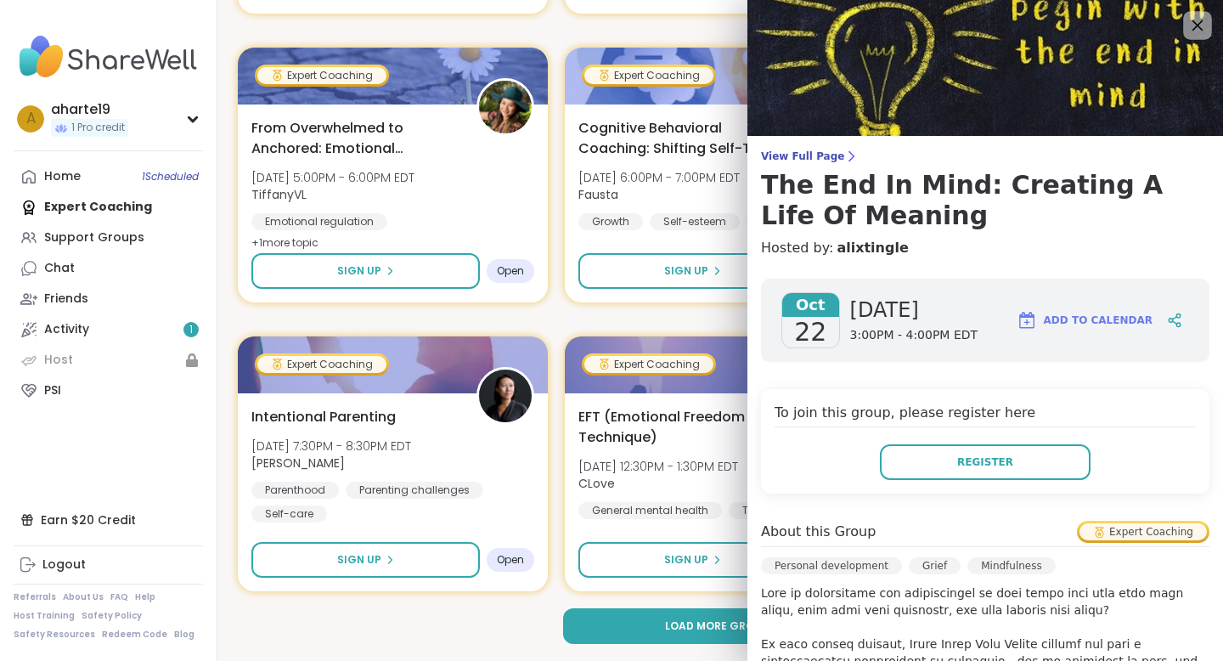
click at [1194, 30] on icon at bounding box center [1197, 24] width 21 height 21
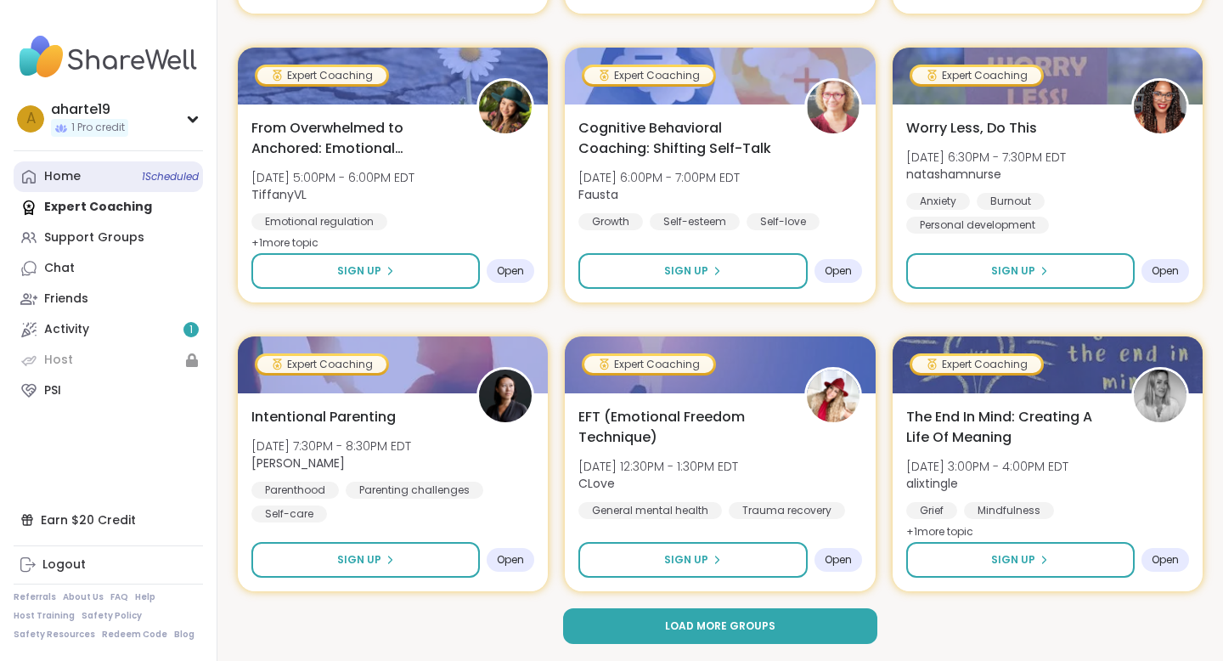
click at [73, 174] on div "Home 1 Scheduled" at bounding box center [62, 176] width 37 height 17
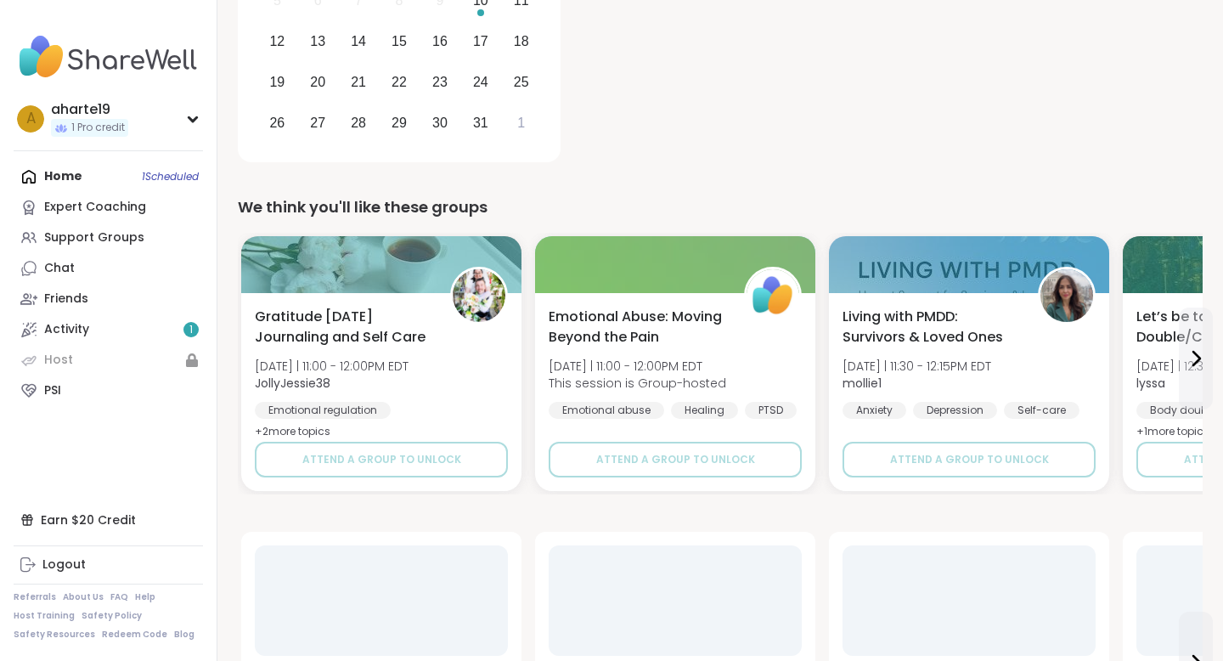
scroll to position [375, 0]
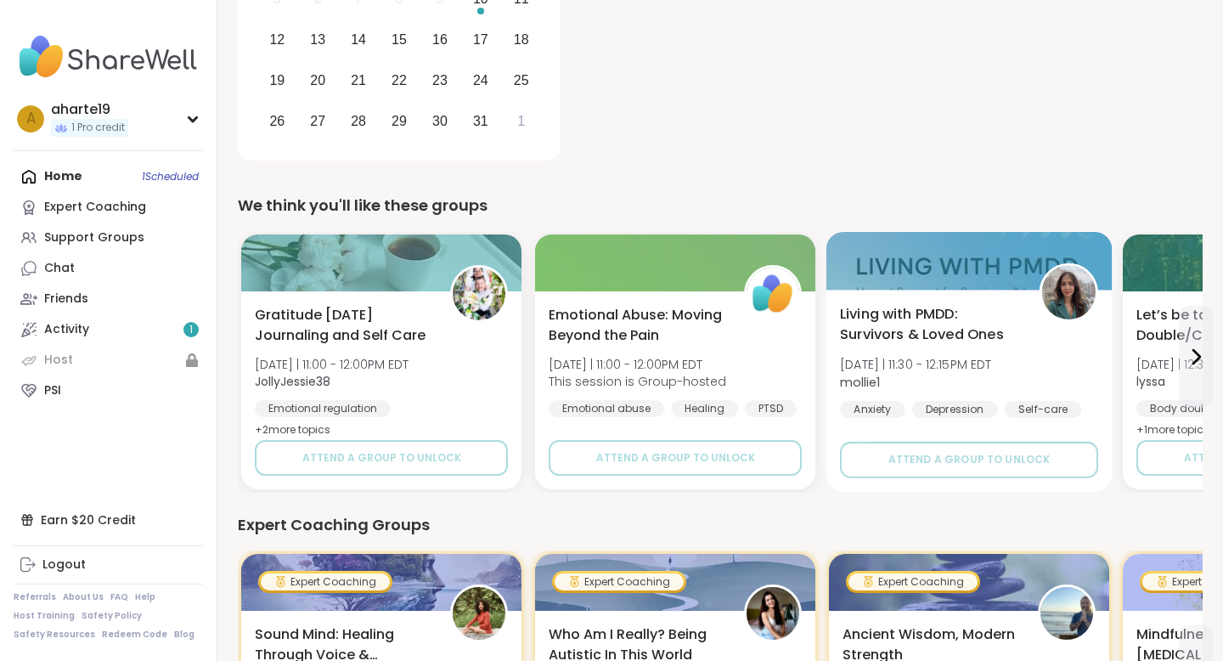
click at [936, 348] on div "Living with PMDD: Survivors & Loved Ones [DATE] | 11:30 - 12:15PM EDT mollie1 A…" at bounding box center [969, 361] width 258 height 115
click at [645, 116] on div "[DATE] Chat & Body Double 11:00AM - 12:30PM EDT" at bounding box center [895, 18] width 615 height 296
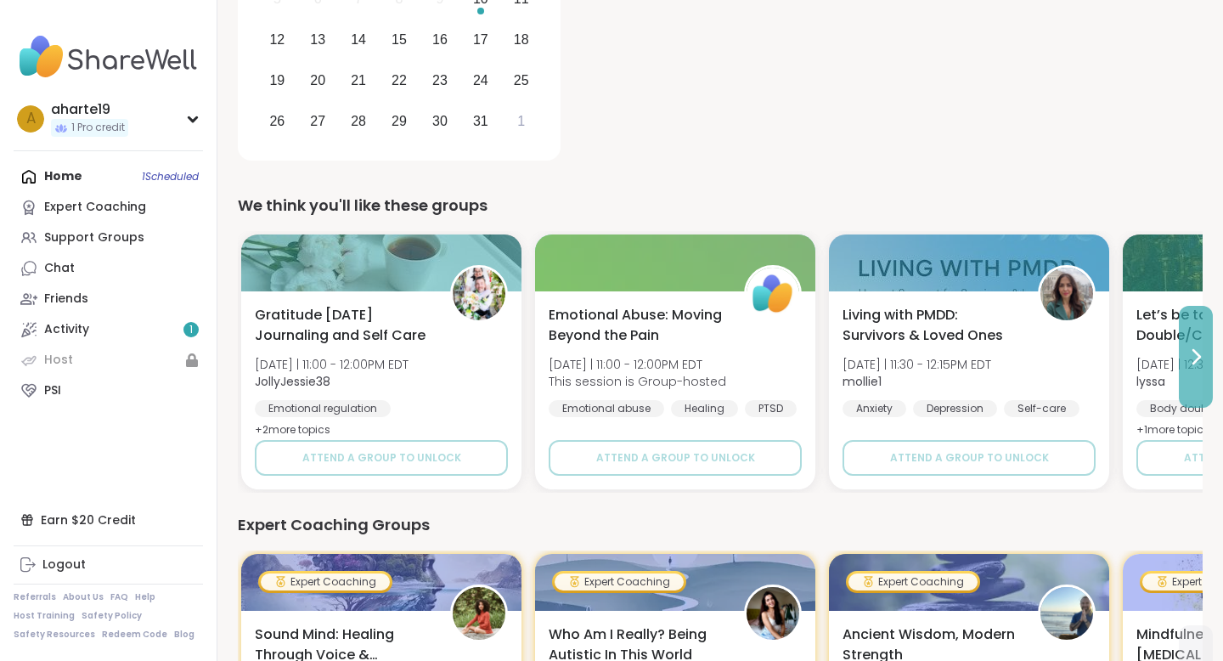
click at [1196, 370] on button at bounding box center [1196, 357] width 34 height 102
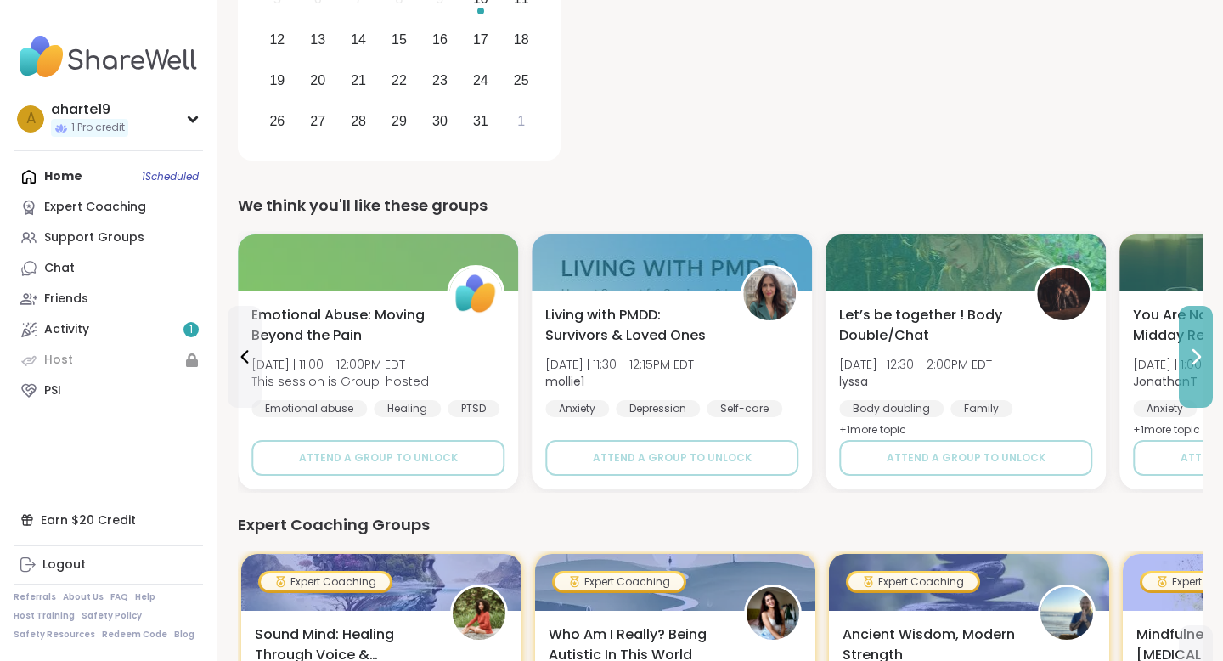
click at [1196, 370] on button at bounding box center [1196, 357] width 34 height 102
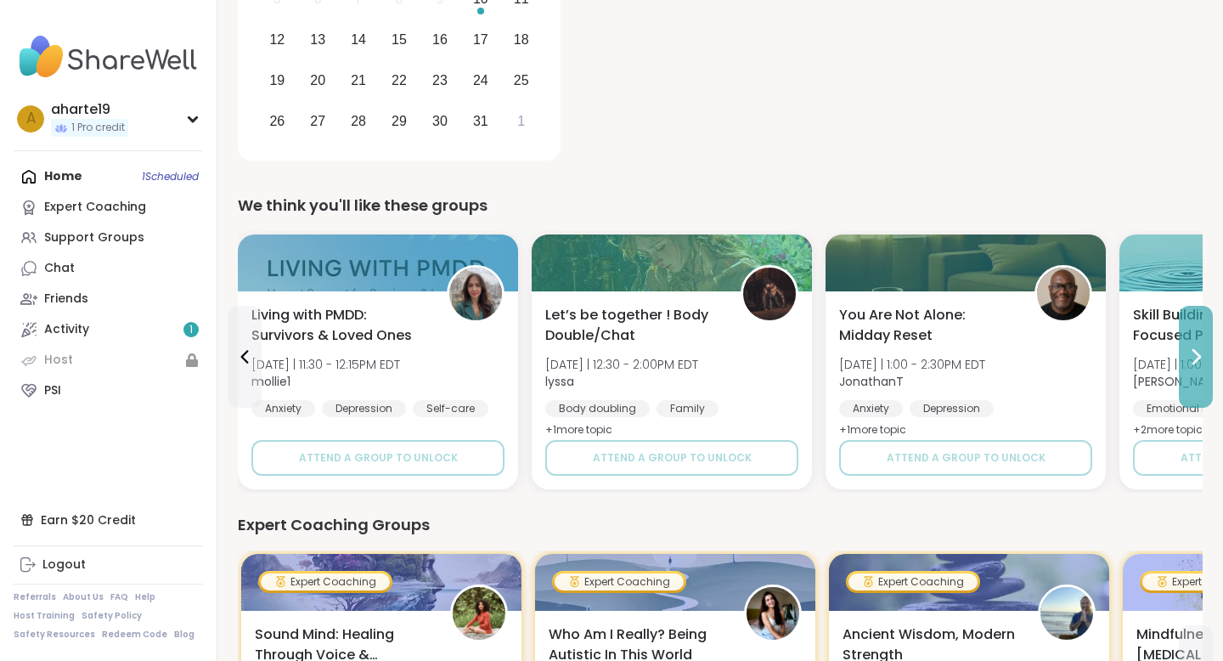
click at [1196, 370] on button at bounding box center [1196, 357] width 34 height 102
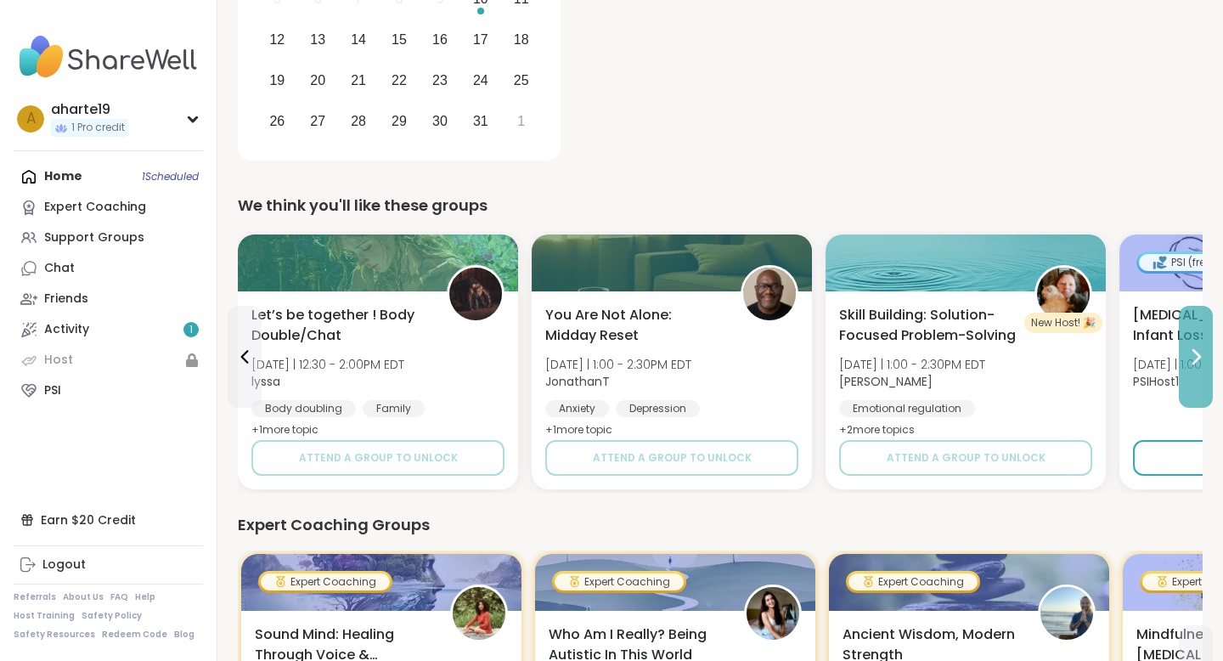
click at [1196, 370] on button at bounding box center [1196, 357] width 34 height 102
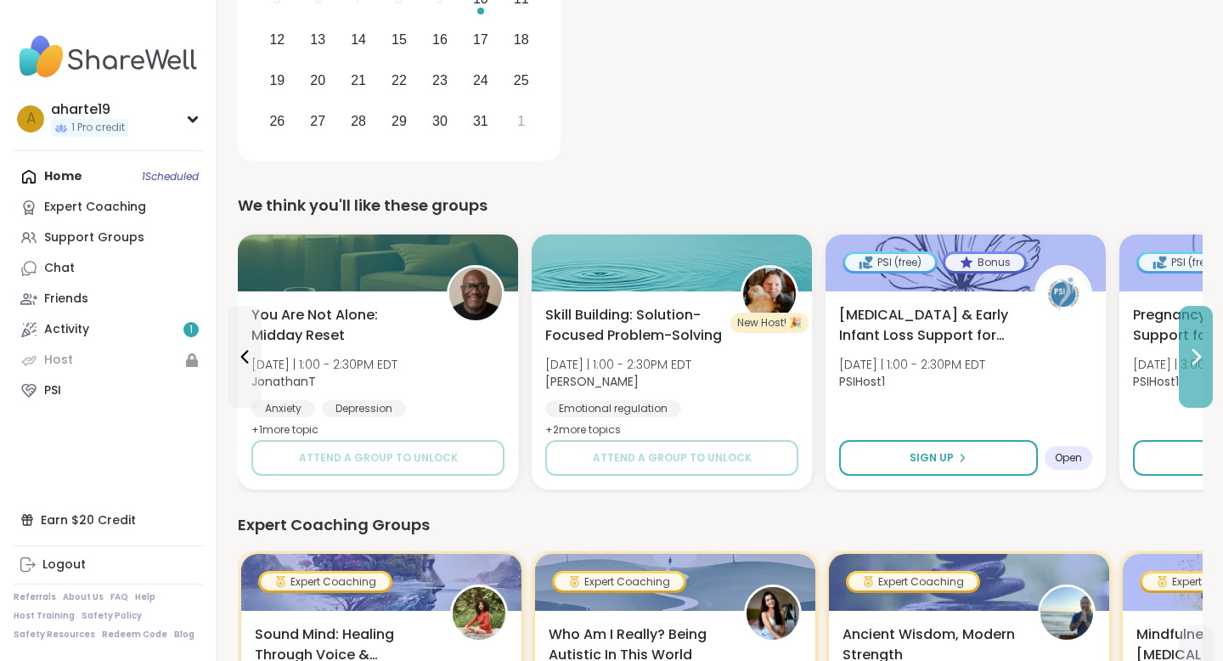
click at [1196, 370] on button at bounding box center [1196, 357] width 34 height 102
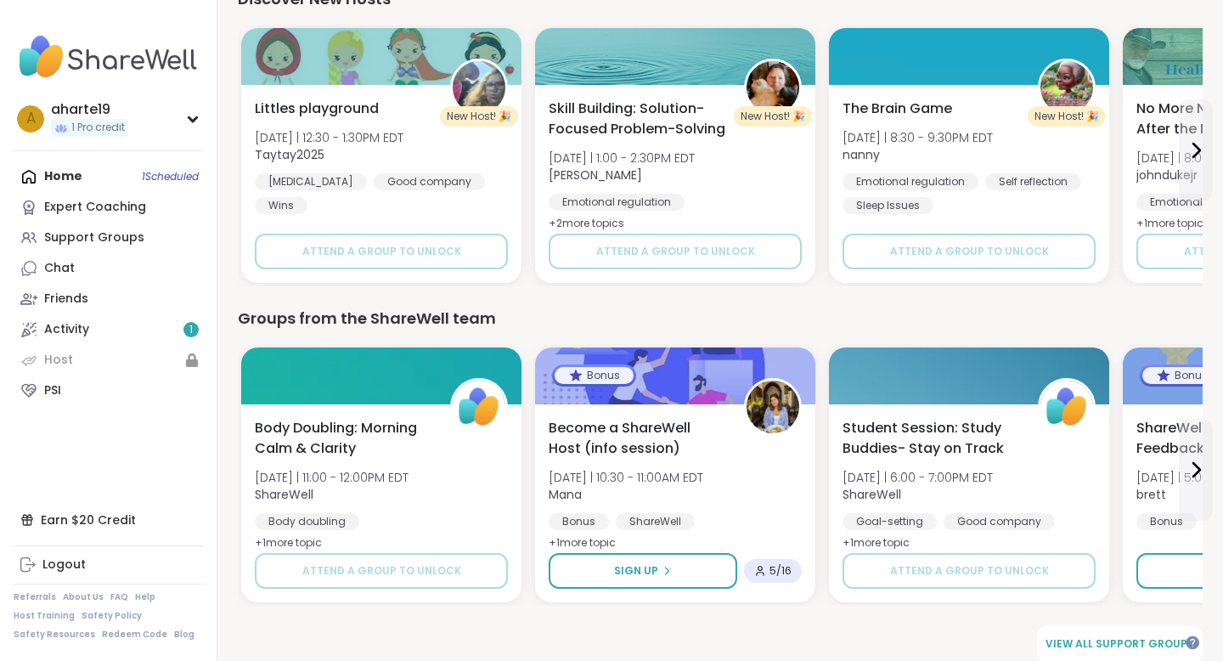
scroll to position [1556, 0]
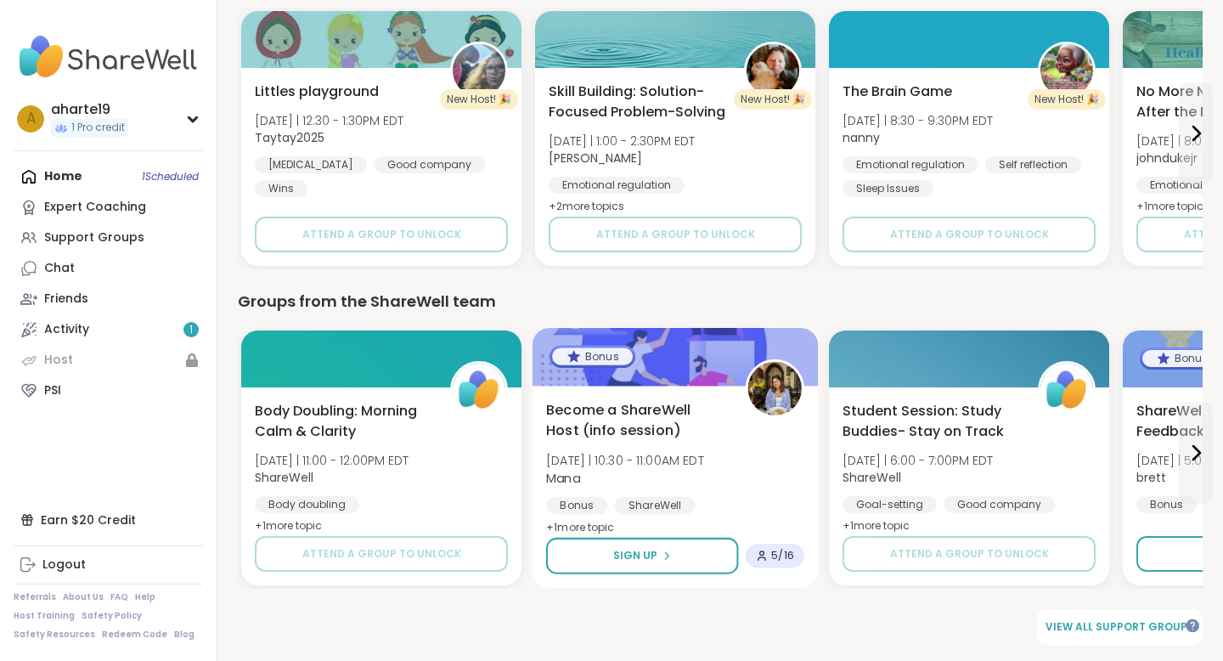
click at [673, 382] on div at bounding box center [676, 357] width 286 height 58
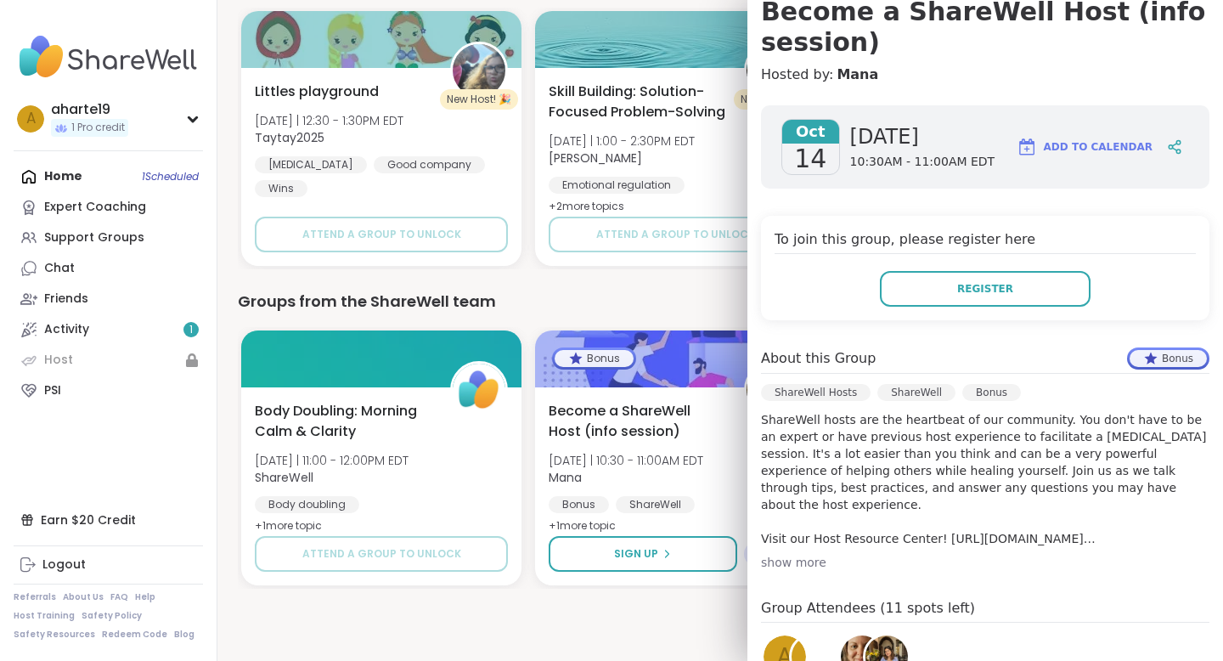
scroll to position [206, 0]
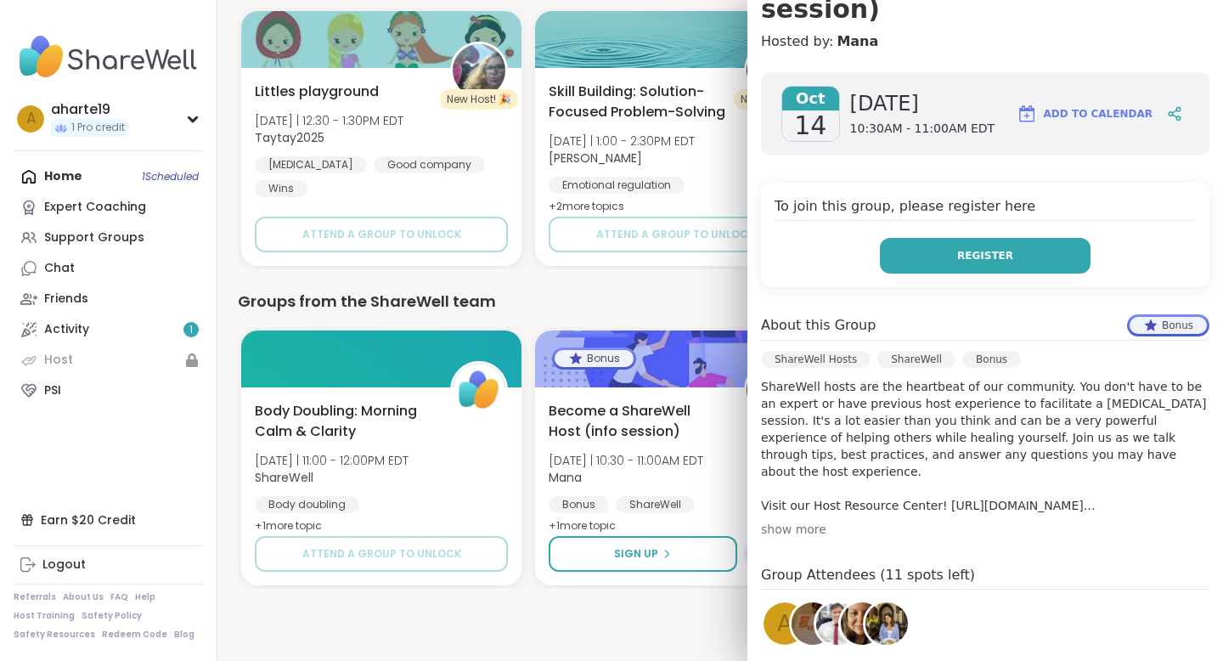
click at [943, 264] on button "Register" at bounding box center [985, 256] width 211 height 36
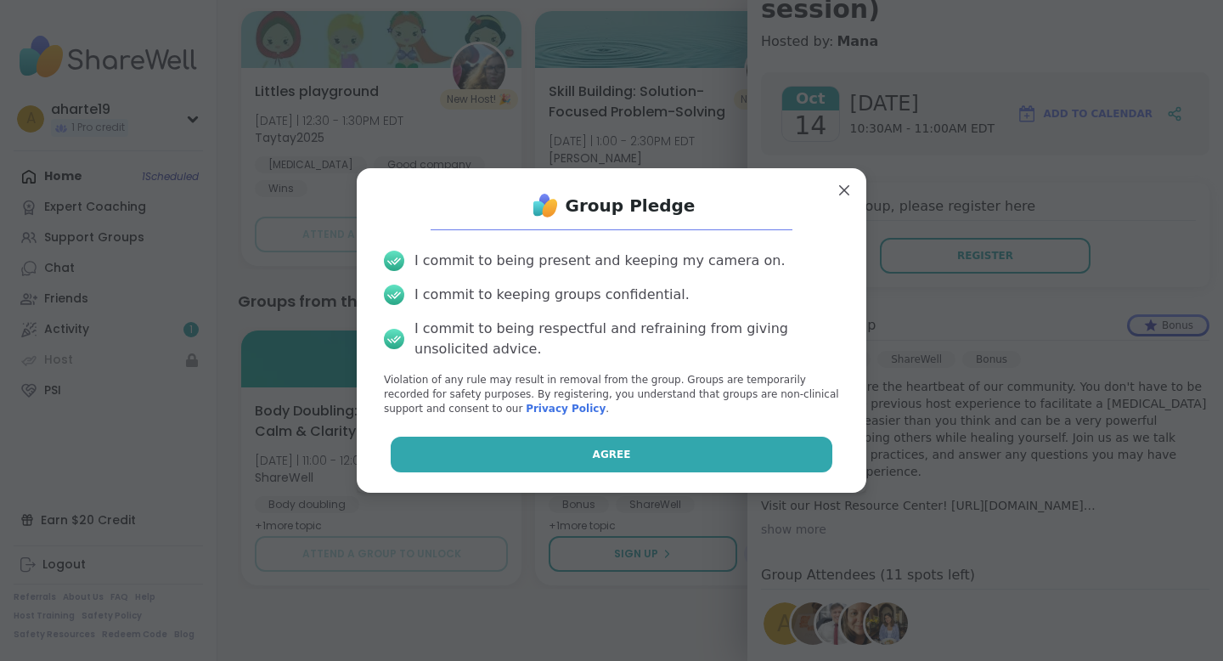
click at [581, 458] on button "Agree" at bounding box center [612, 455] width 443 height 36
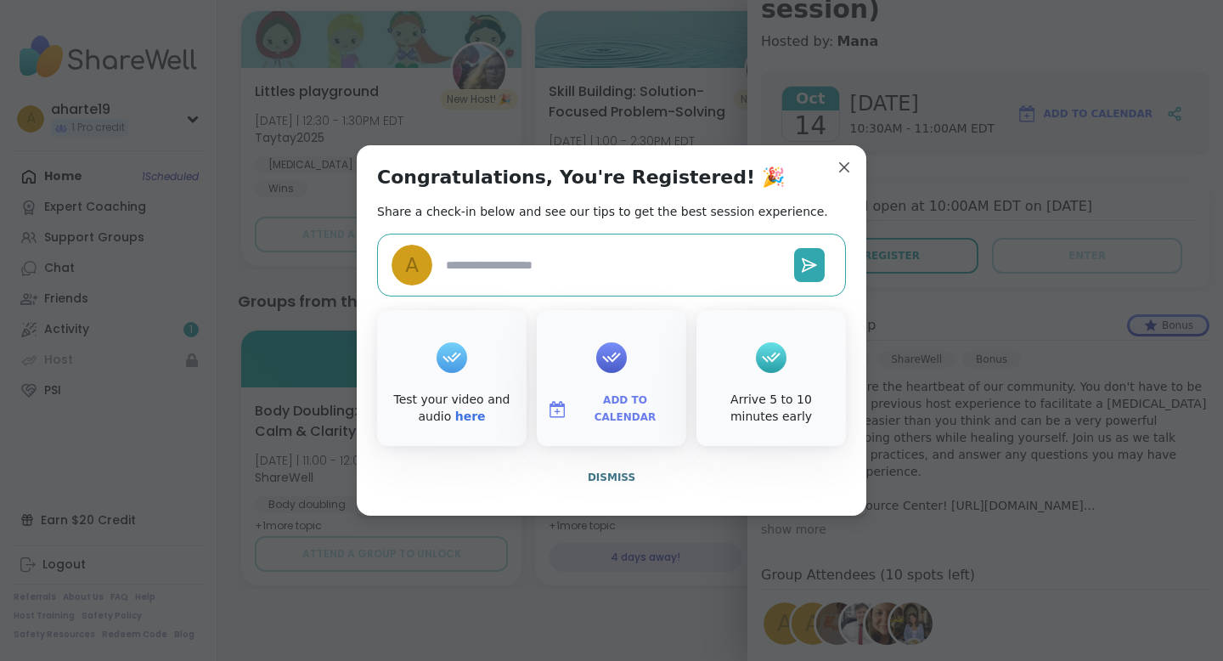
type textarea "*"
click at [634, 482] on button "Dismiss" at bounding box center [611, 478] width 469 height 36
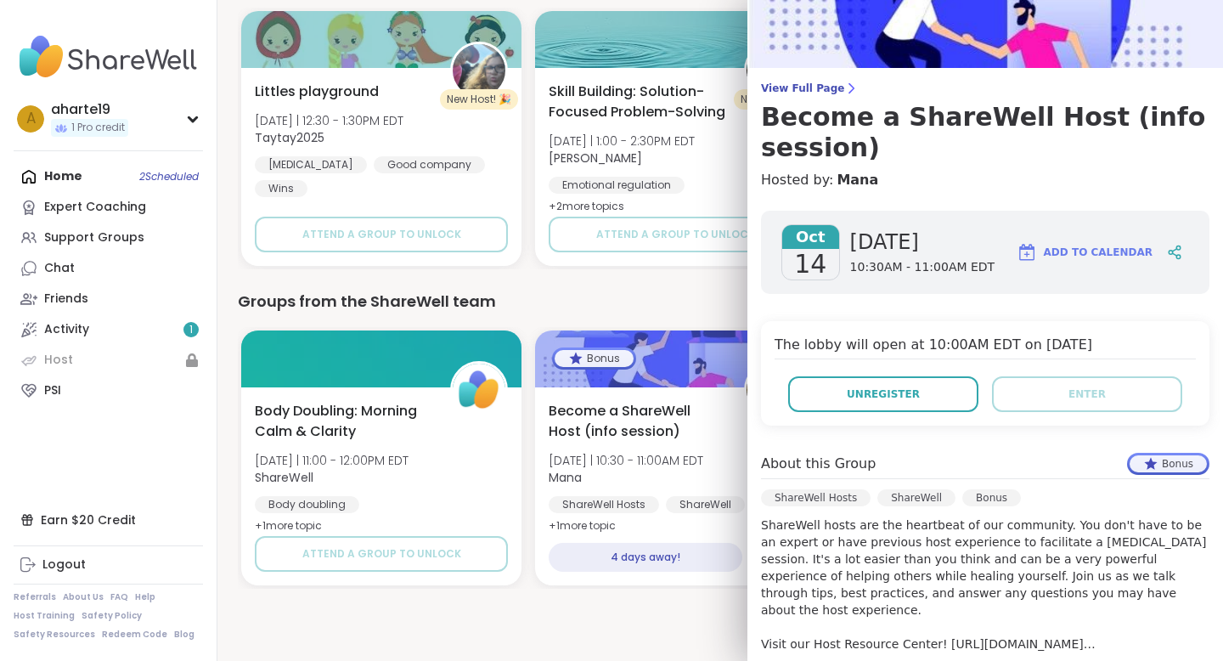
scroll to position [0, 0]
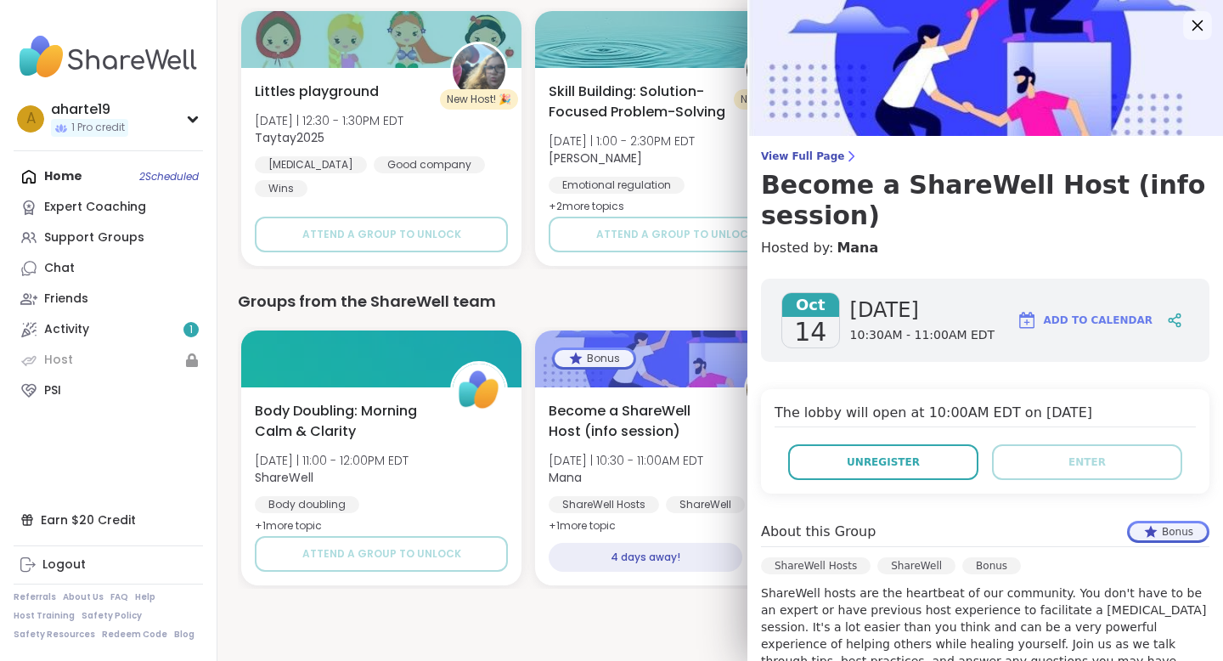
click at [1193, 28] on icon at bounding box center [1197, 24] width 21 height 21
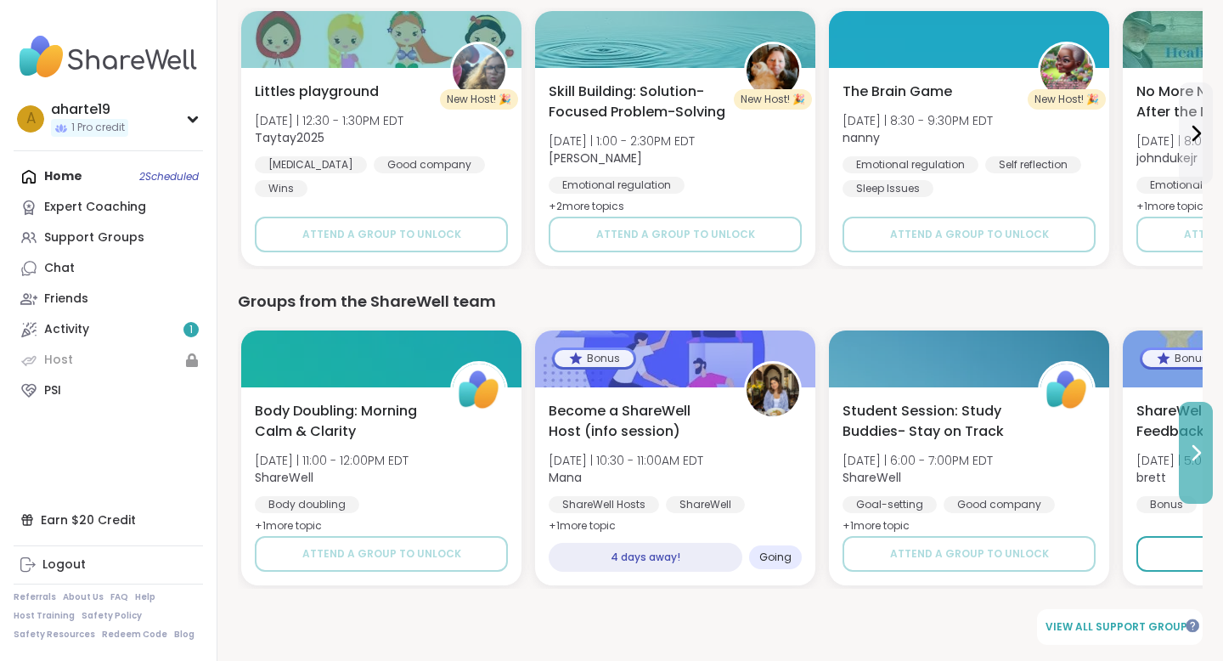
click at [1188, 453] on icon at bounding box center [1196, 453] width 20 height 20
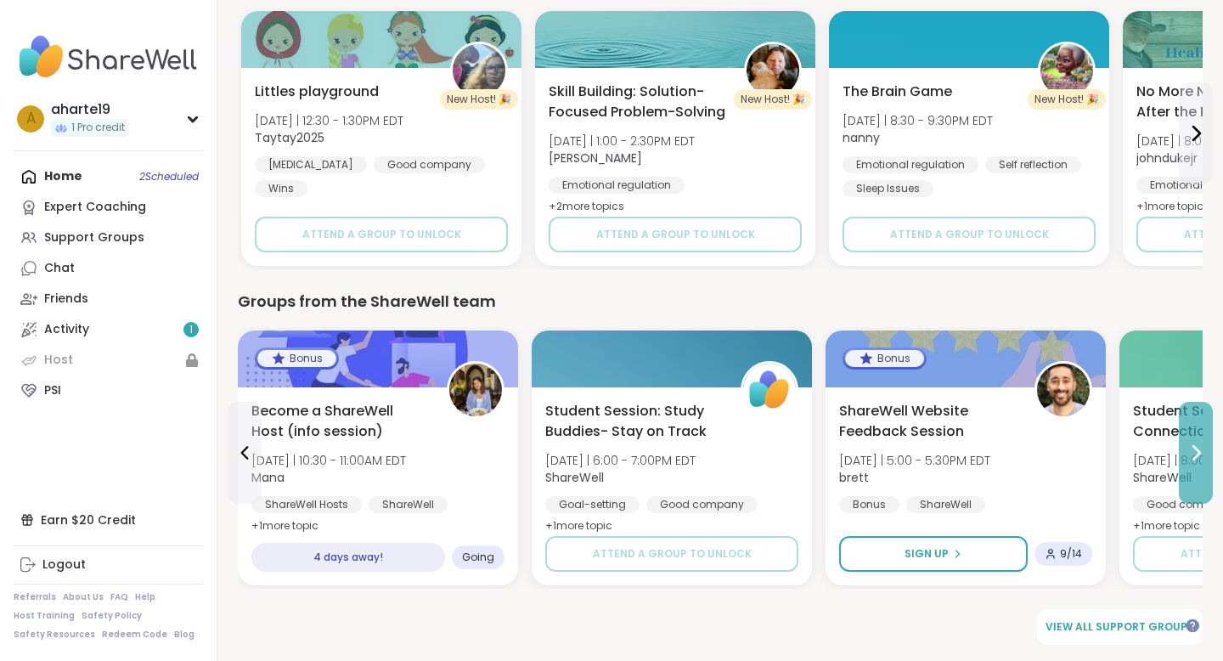
click at [1199, 454] on icon at bounding box center [1196, 453] width 20 height 20
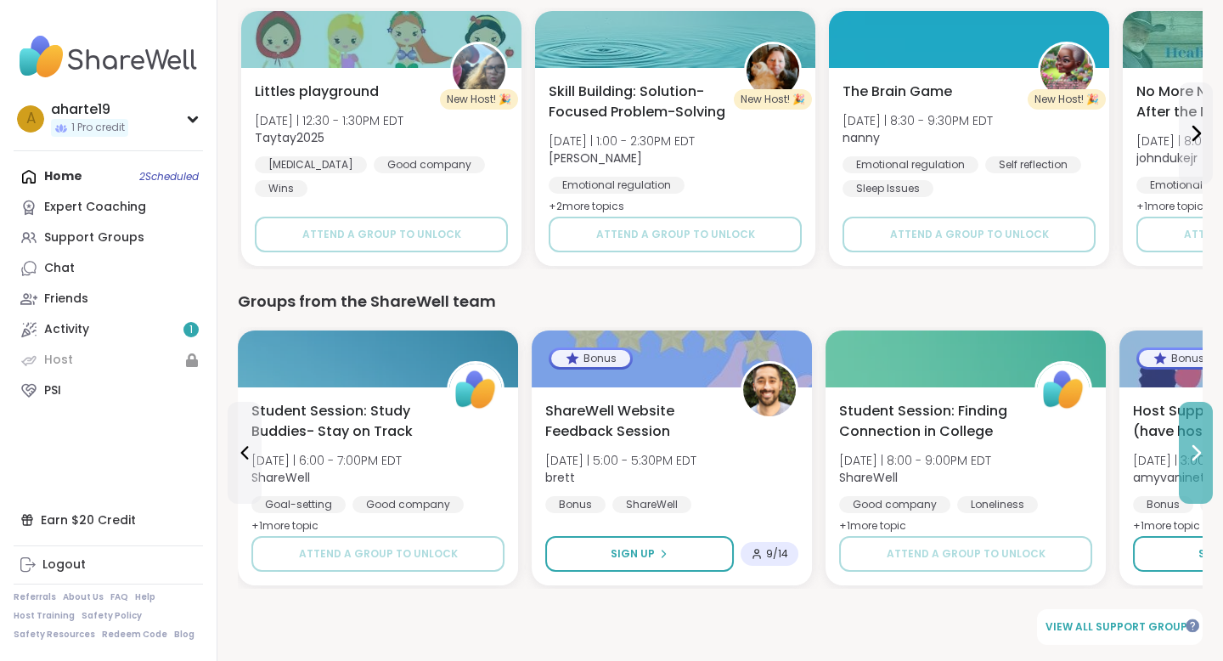
click at [1199, 454] on icon at bounding box center [1196, 453] width 20 height 20
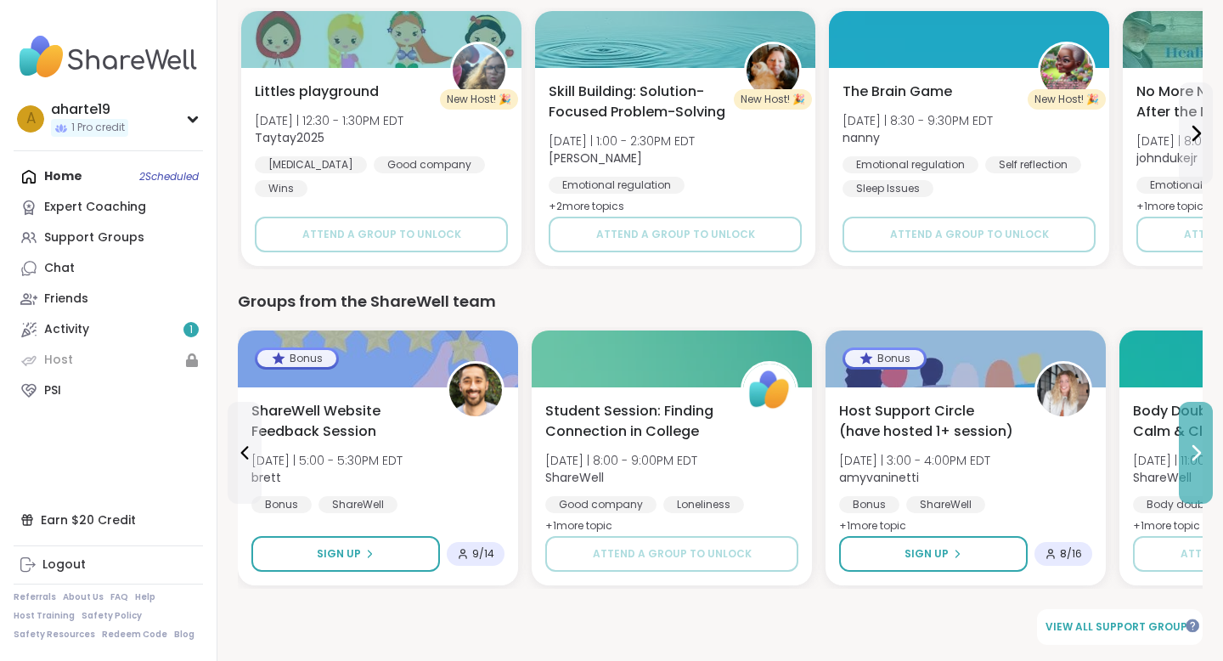
click at [1199, 454] on icon at bounding box center [1196, 453] width 20 height 20
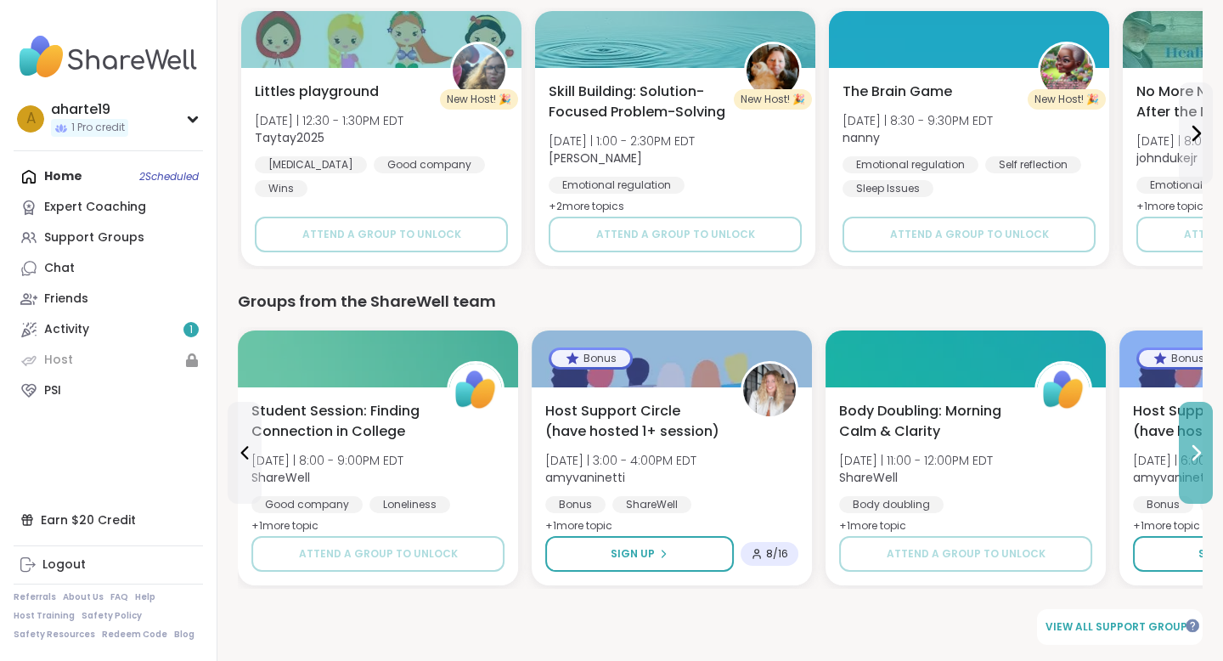
click at [1199, 454] on icon at bounding box center [1196, 453] width 20 height 20
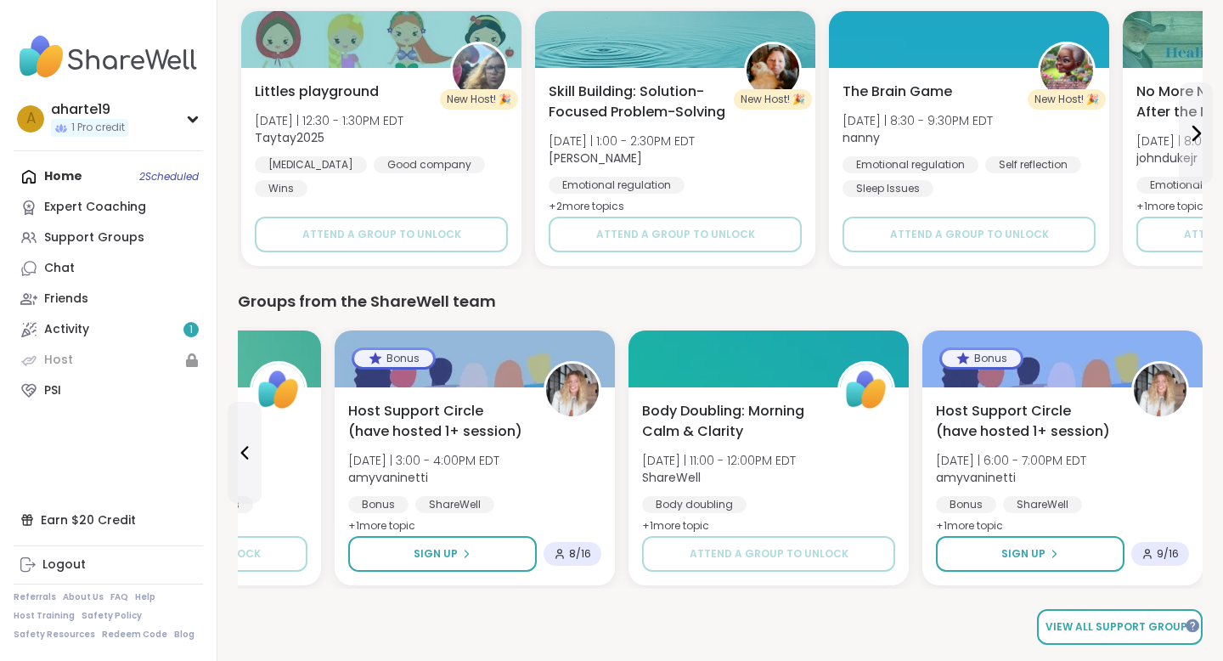
click at [1109, 624] on span "View all support groups" at bounding box center [1120, 626] width 149 height 15
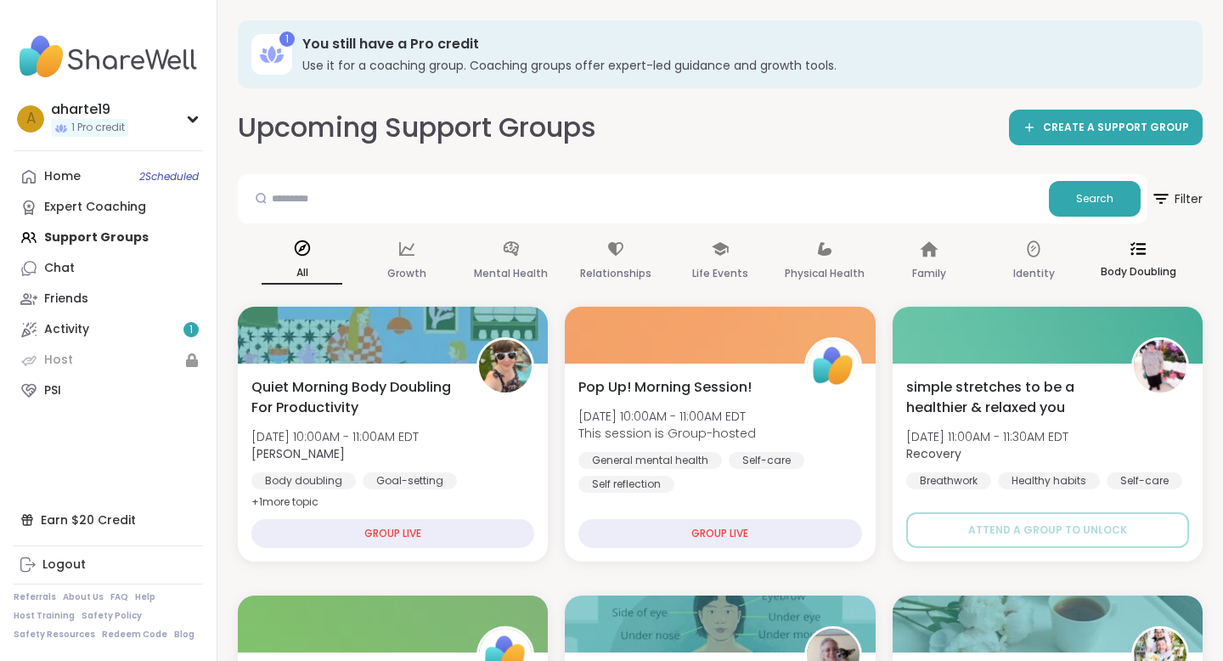
click at [1140, 250] on icon at bounding box center [1138, 248] width 15 height 15
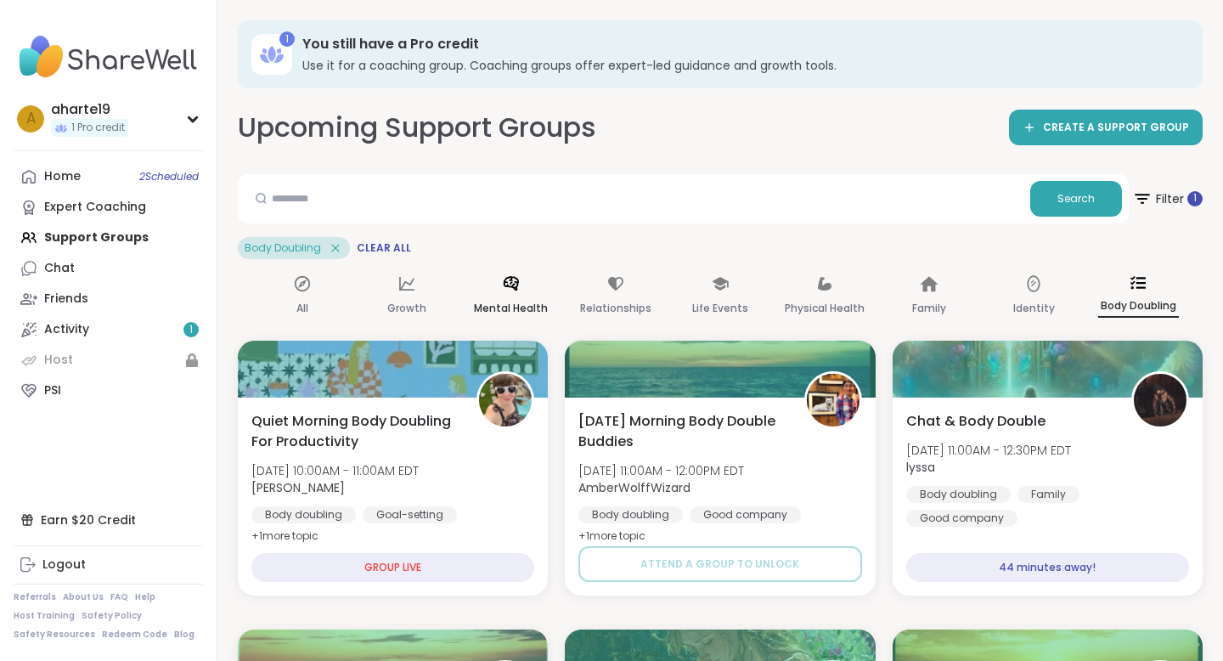
click at [511, 301] on p "Mental Health" at bounding box center [511, 308] width 74 height 20
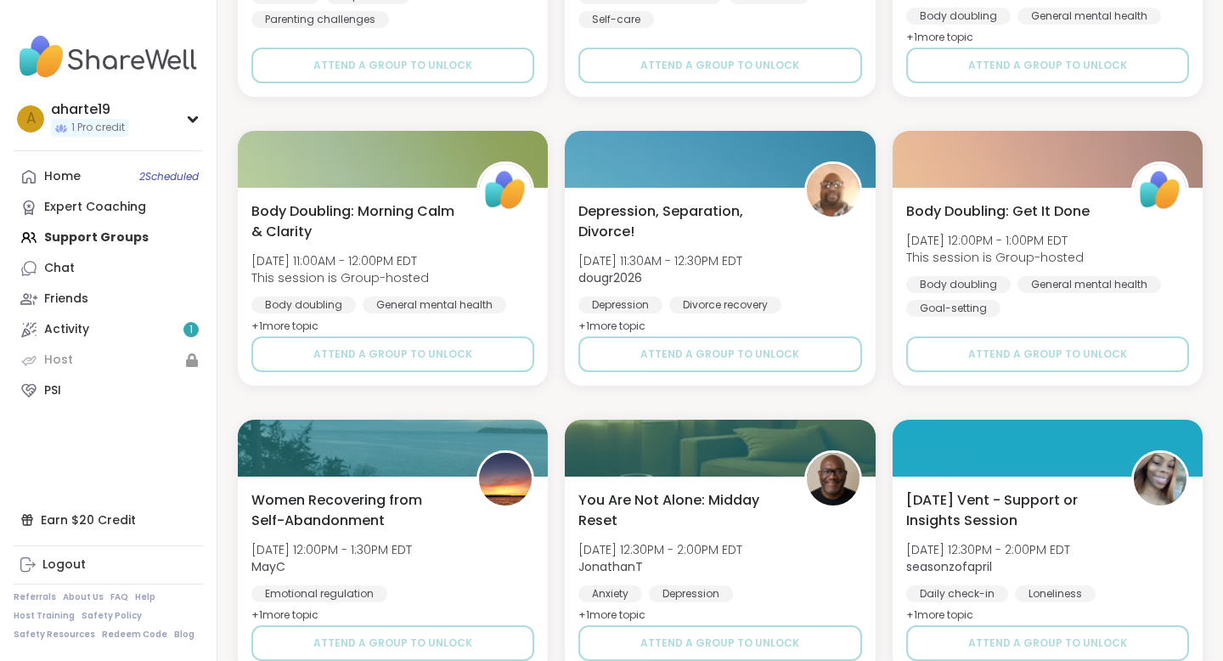
scroll to position [3183, 0]
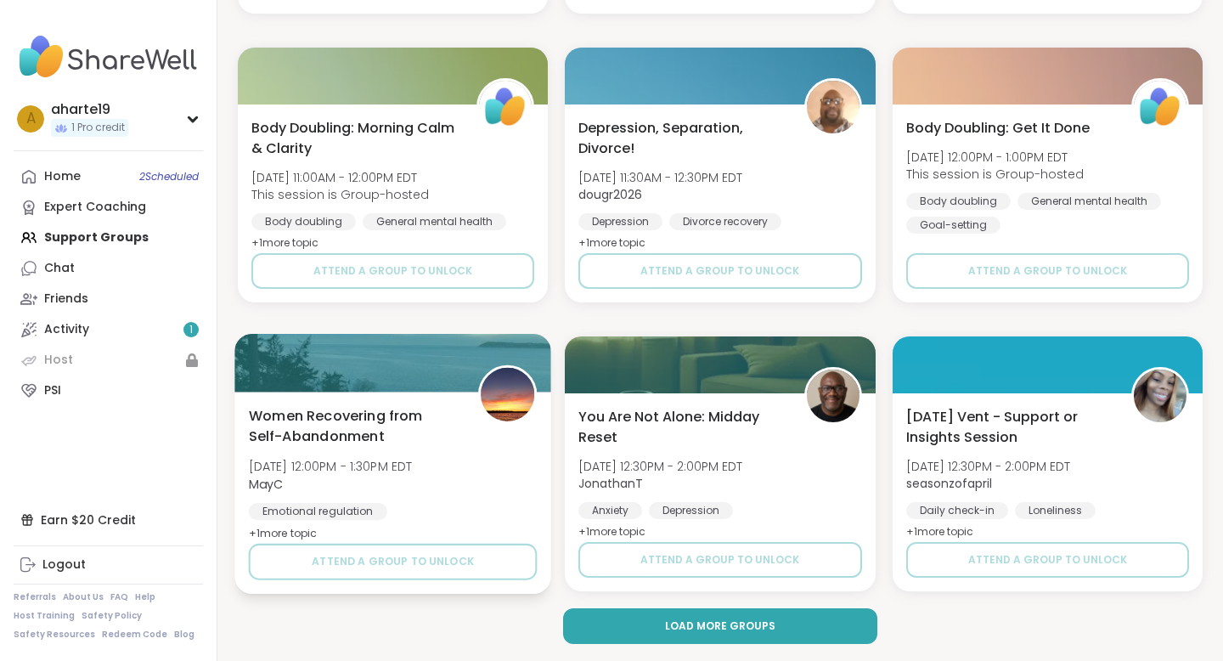
click at [356, 415] on span "Women Recovering from Self-Abandonment" at bounding box center [354, 426] width 211 height 42
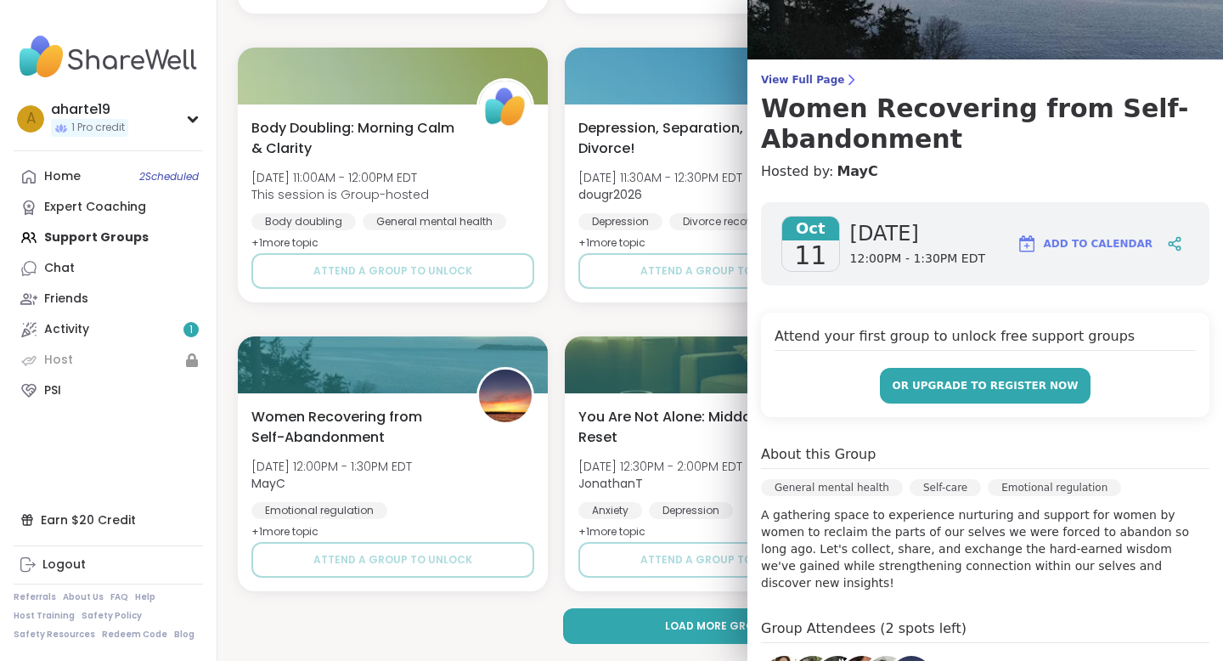
scroll to position [0, 0]
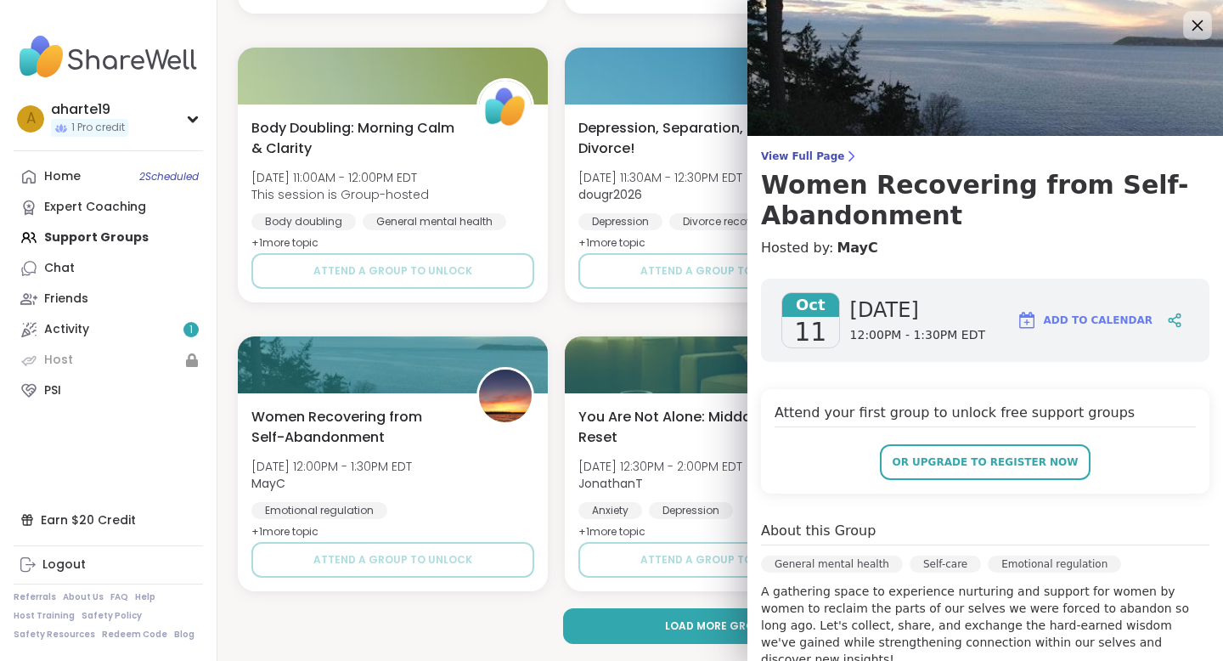
click at [1195, 31] on icon at bounding box center [1197, 24] width 21 height 21
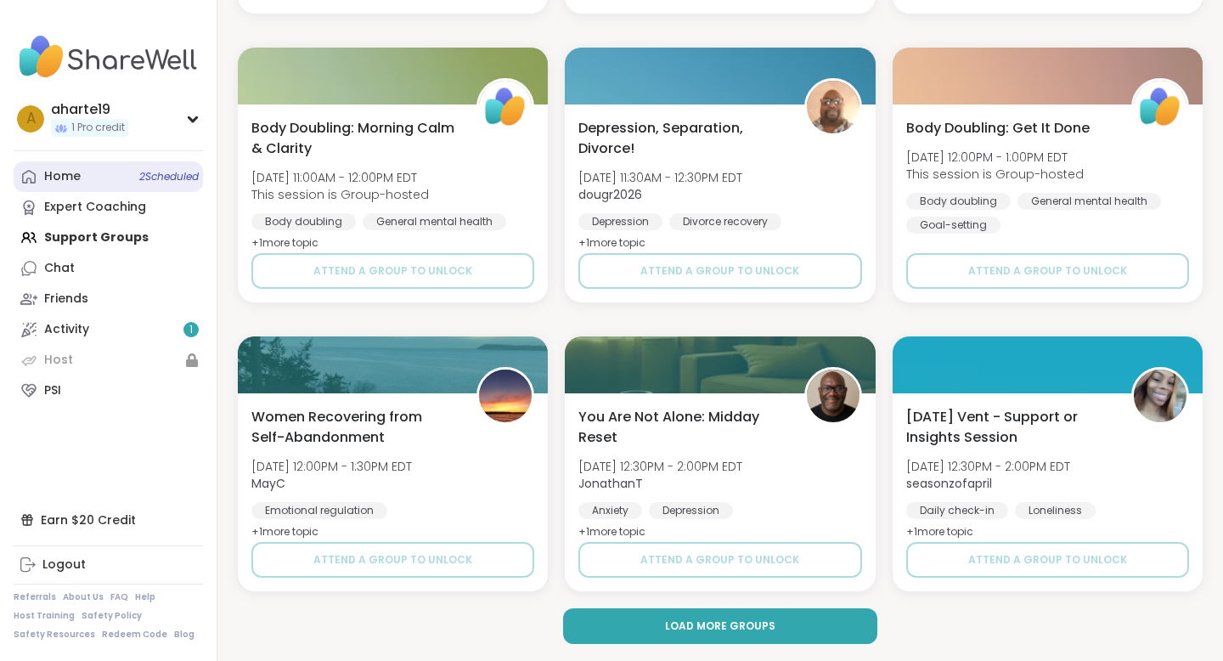
click at [59, 178] on div "Home 2 Scheduled" at bounding box center [62, 176] width 37 height 17
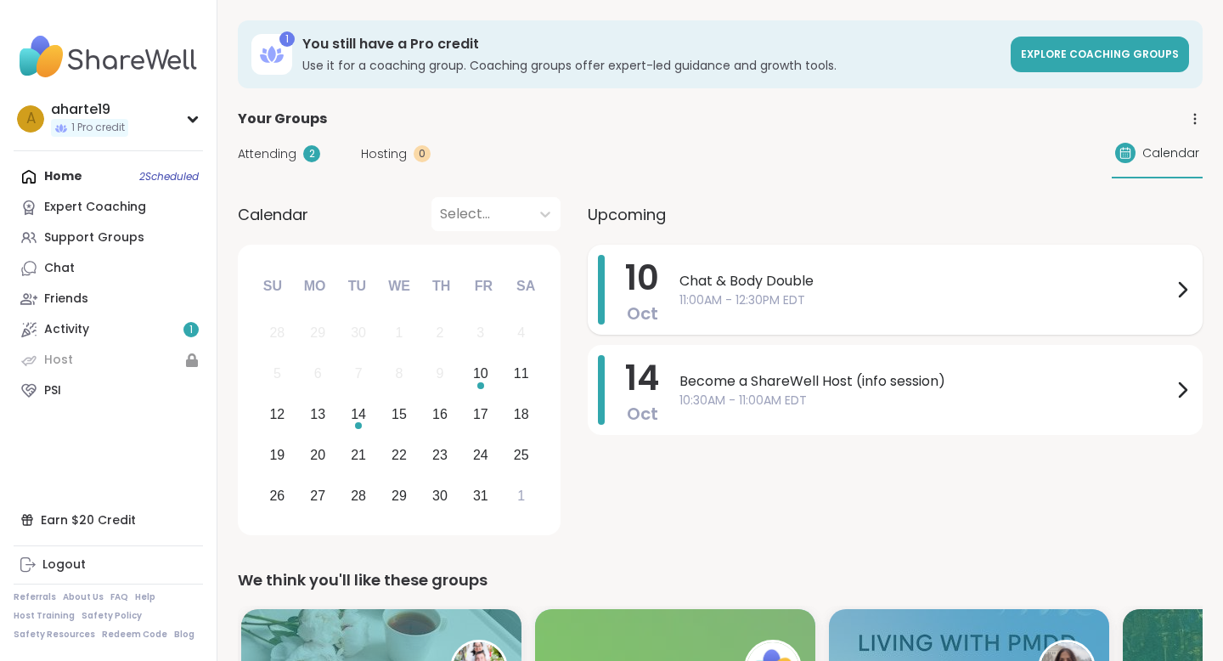
click at [1185, 282] on icon at bounding box center [1182, 289] width 20 height 20
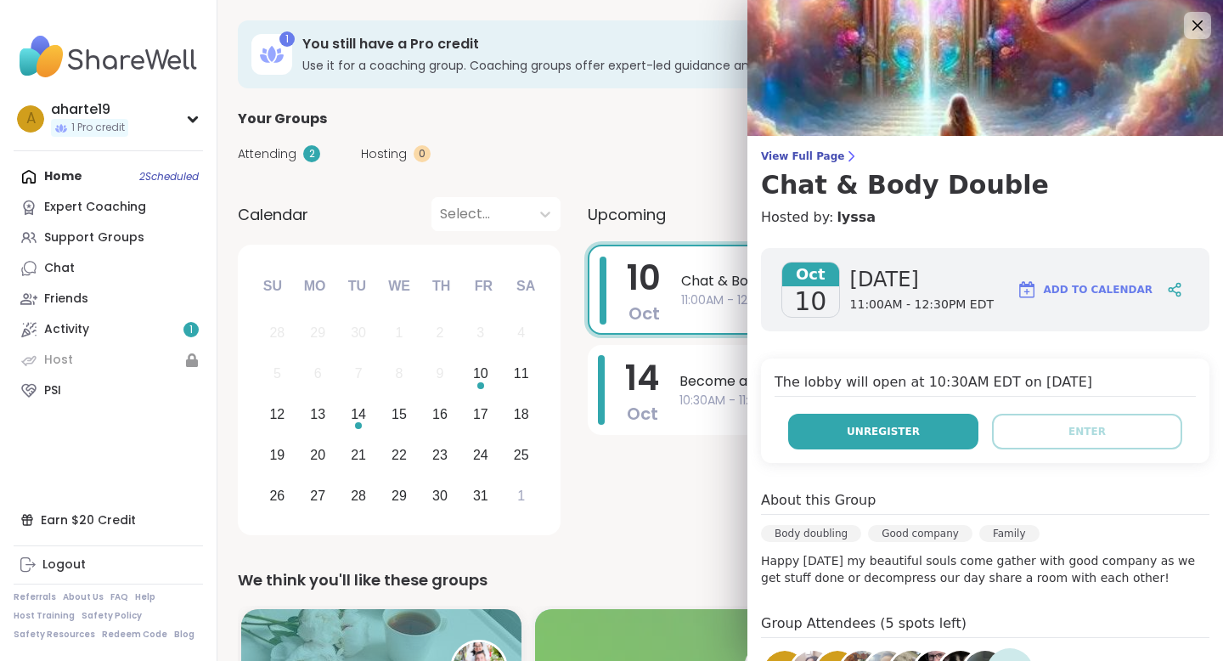
click at [875, 437] on span "Unregister" at bounding box center [883, 431] width 73 height 15
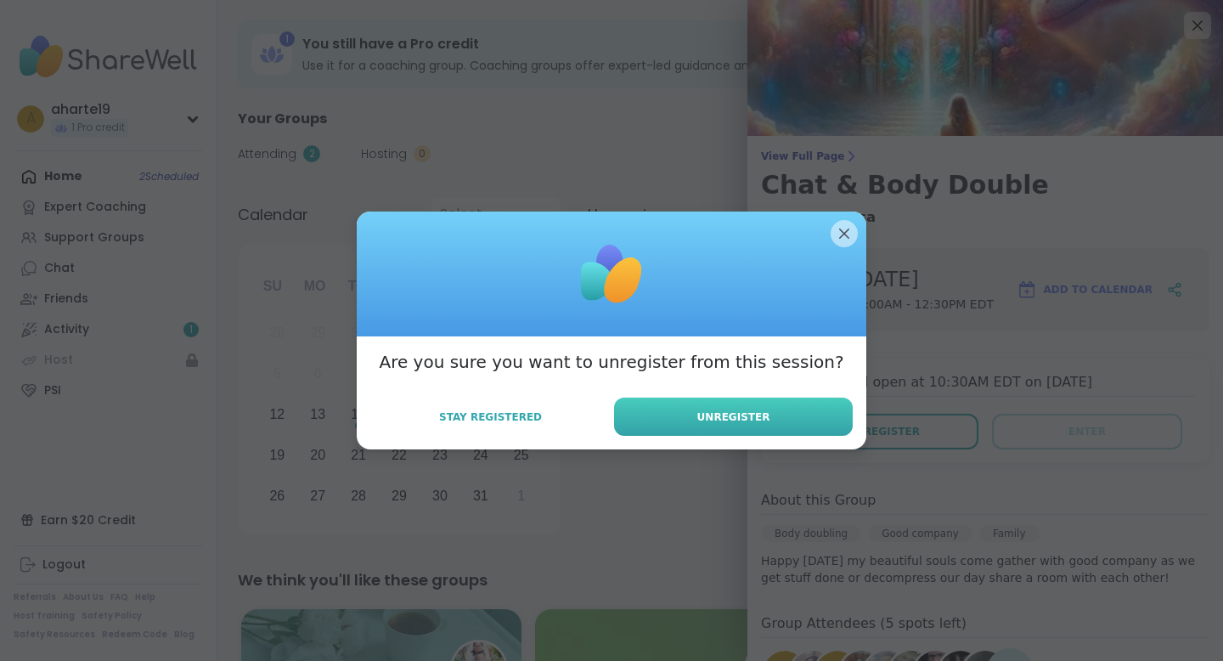
click at [759, 414] on span "Unregister" at bounding box center [733, 416] width 73 height 15
